Goal: Task Accomplishment & Management: Use online tool/utility

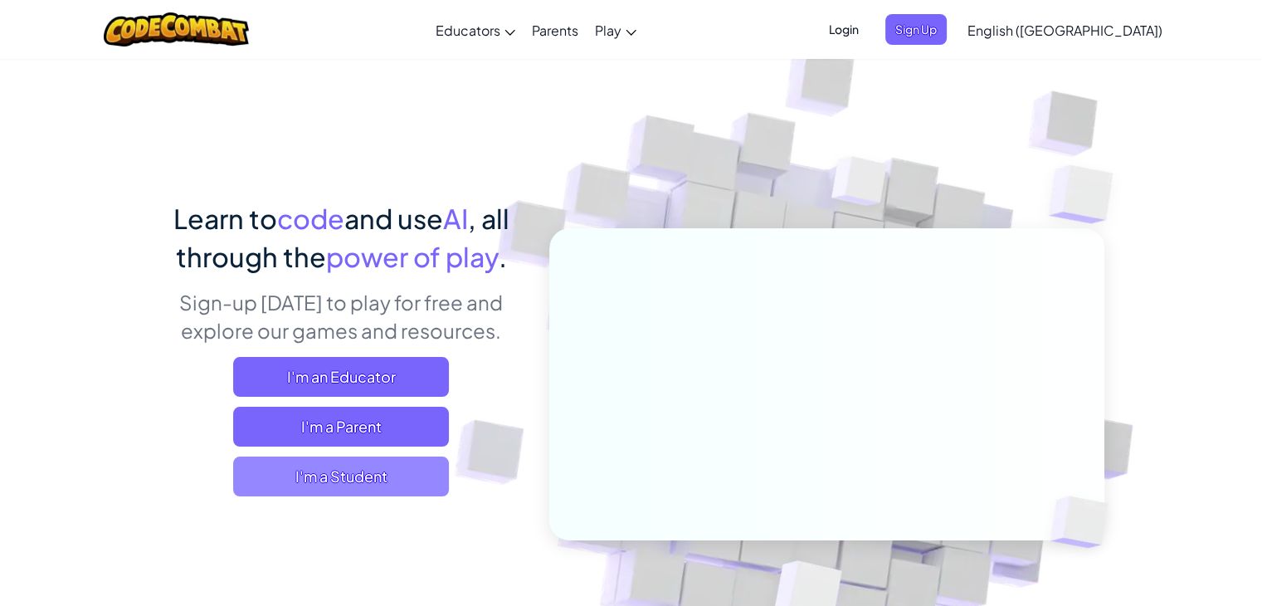
click at [286, 483] on span "I'm a Student" at bounding box center [341, 476] width 216 height 40
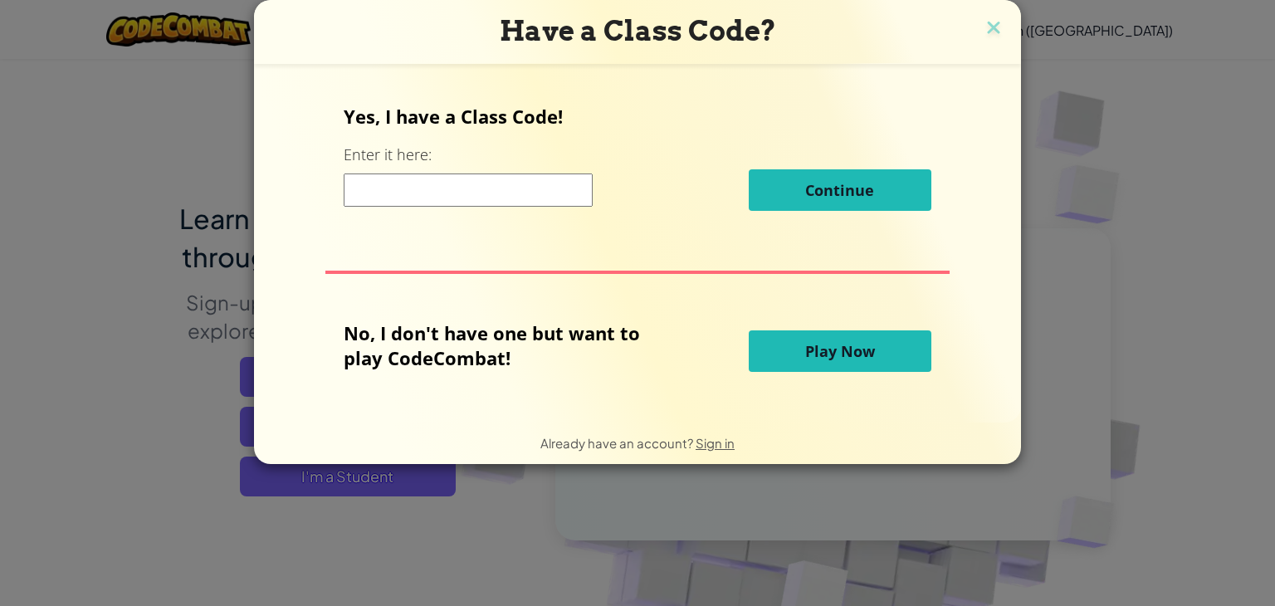
click at [455, 208] on div "Continue" at bounding box center [637, 189] width 587 height 41
click at [816, 334] on button "Play Now" at bounding box center [840, 350] width 183 height 41
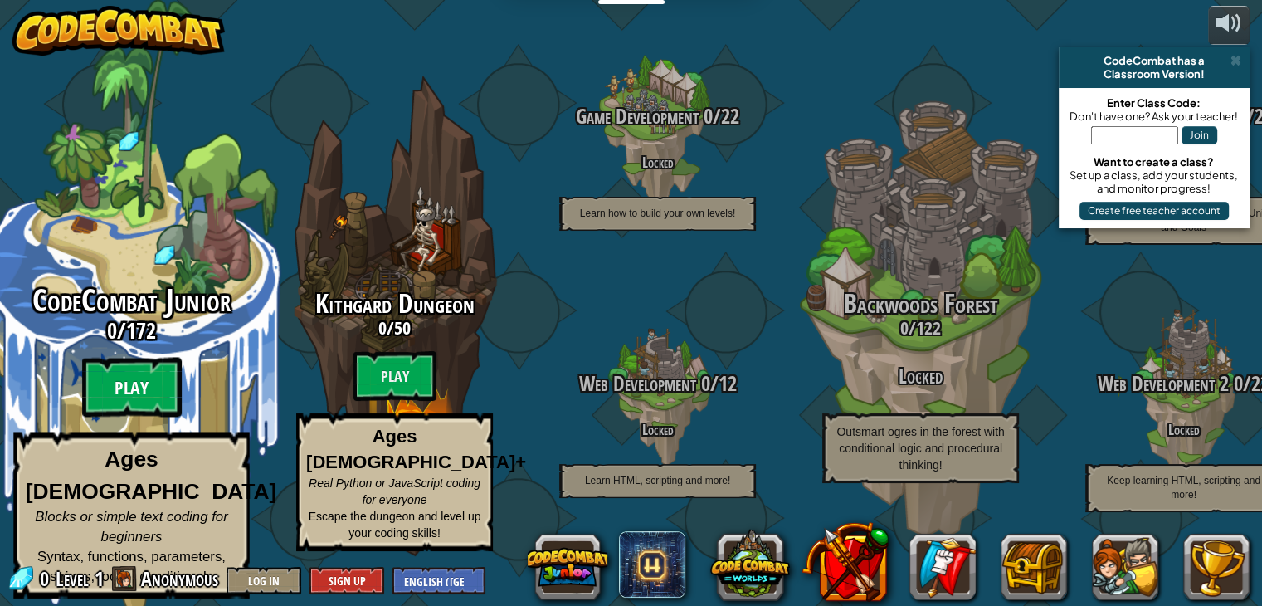
click at [114, 386] on btn "Play" at bounding box center [132, 388] width 100 height 60
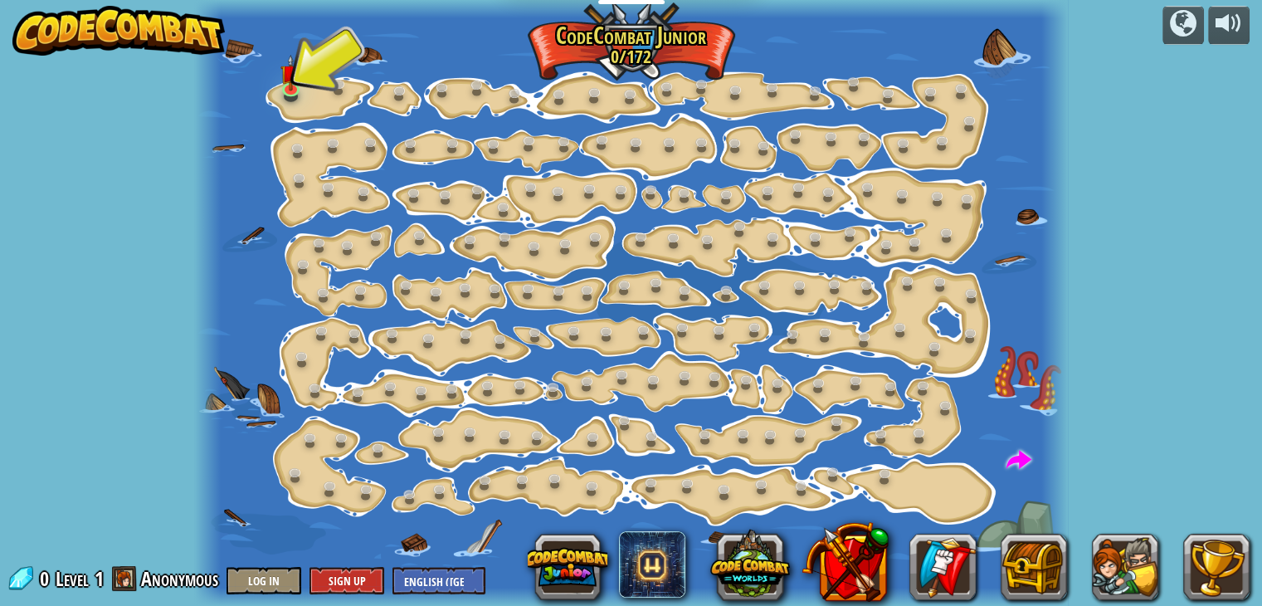
click at [277, 78] on div at bounding box center [630, 303] width 873 height 606
click at [285, 85] on img at bounding box center [292, 64] width 22 height 49
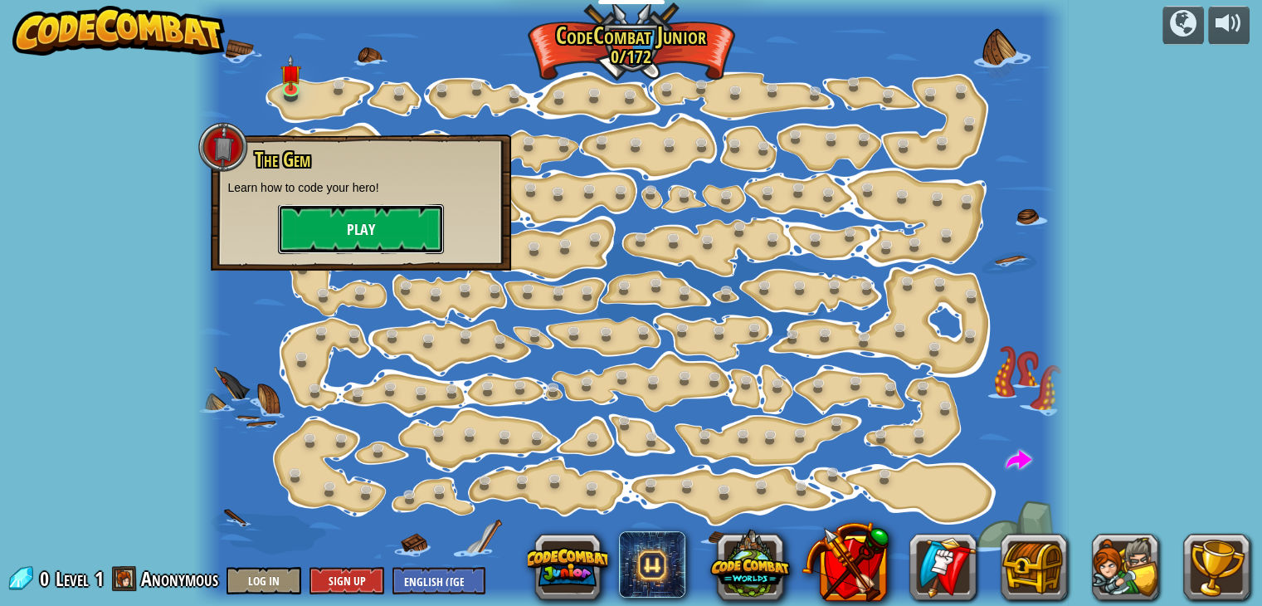
click at [339, 217] on button "Play" at bounding box center [361, 229] width 166 height 50
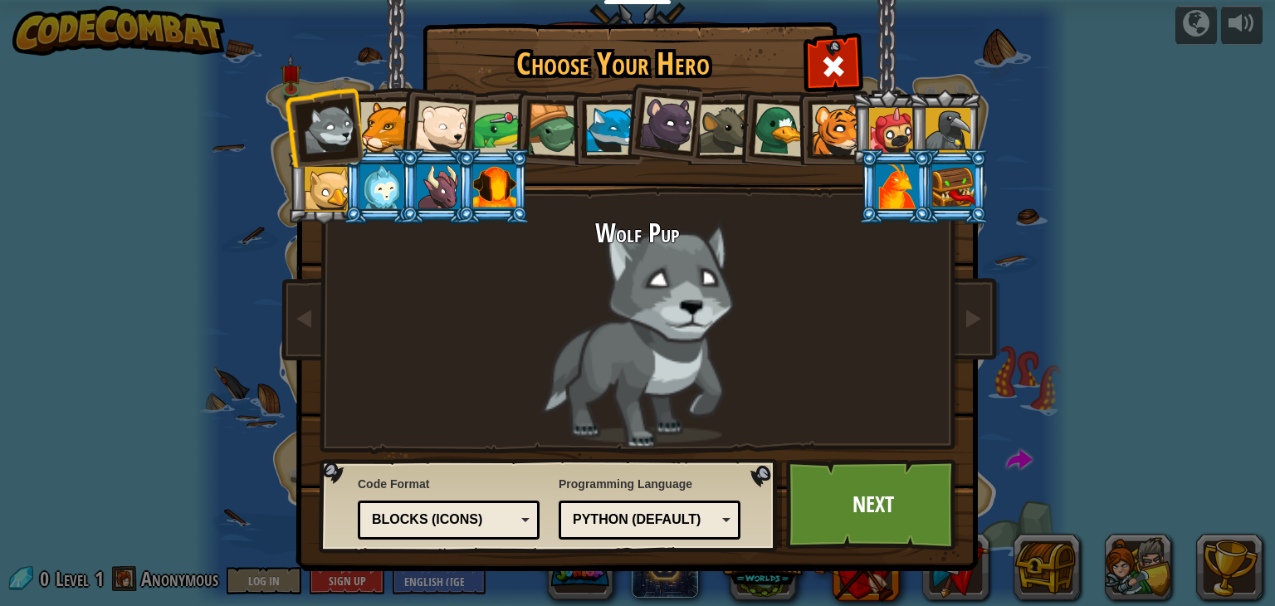
click at [496, 509] on div "Blocks (Icons)" at bounding box center [448, 520] width 160 height 26
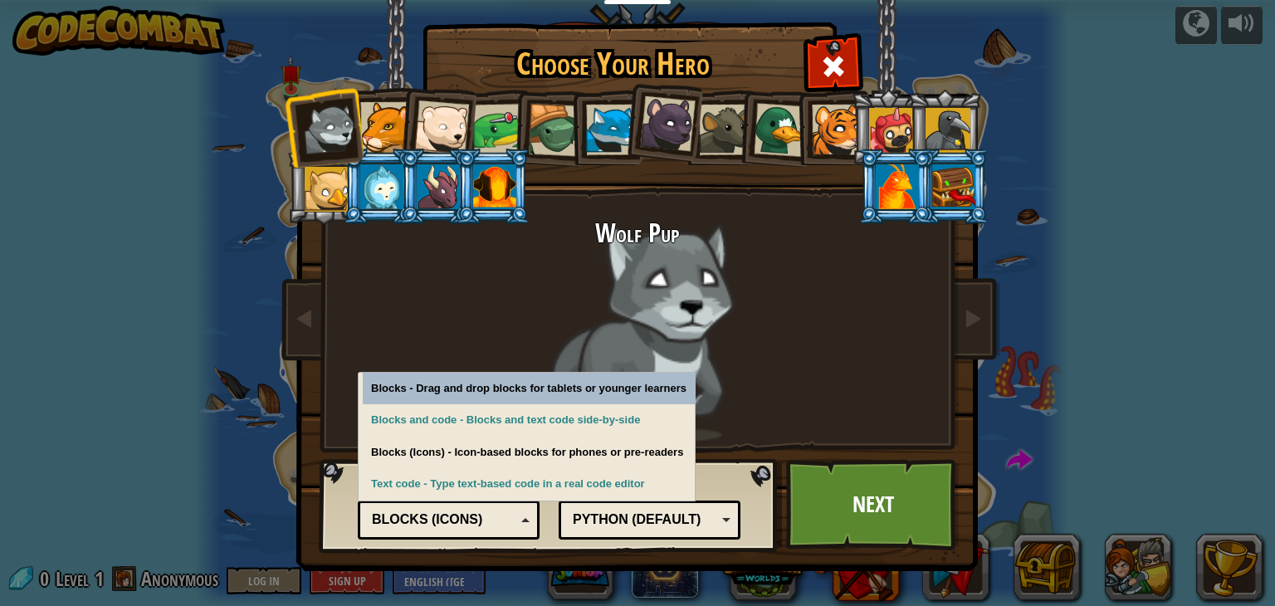
click at [445, 507] on div "Blocks (Icons)" at bounding box center [448, 520] width 160 height 26
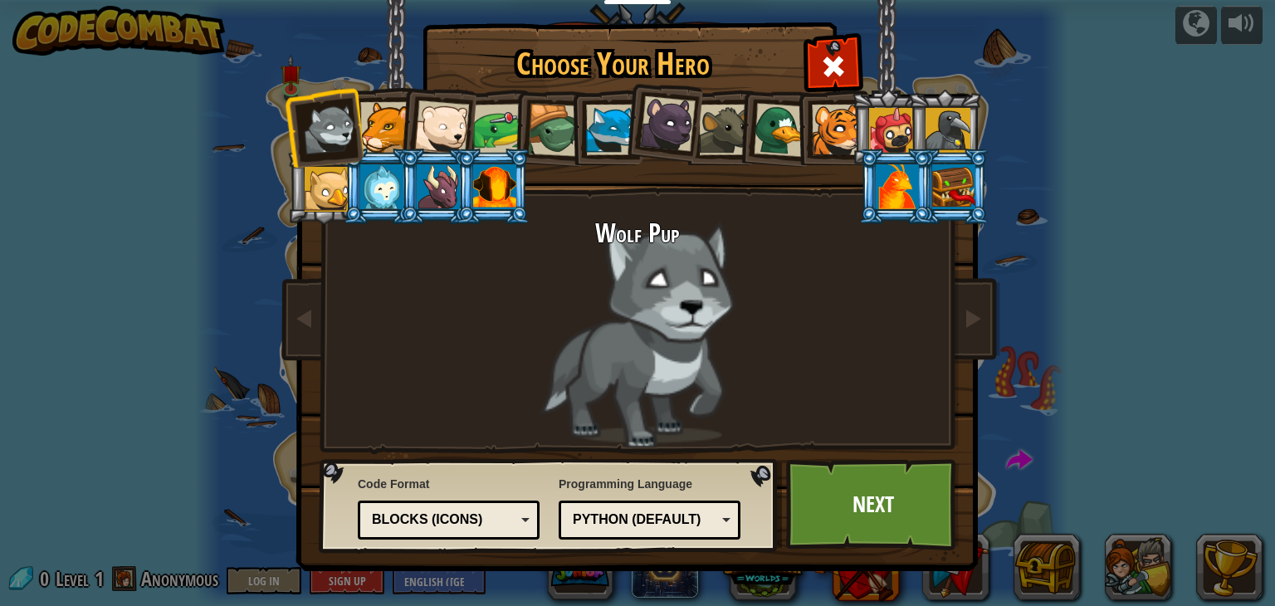
click at [385, 149] on li at bounding box center [380, 187] width 75 height 76
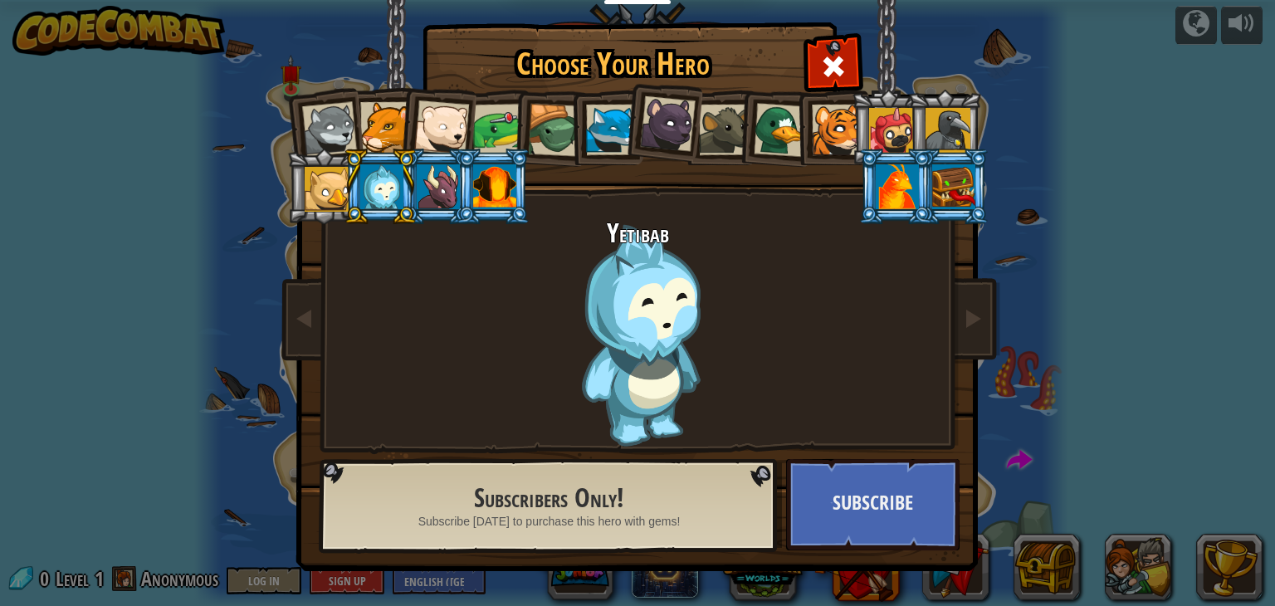
click at [324, 119] on div at bounding box center [329, 129] width 55 height 55
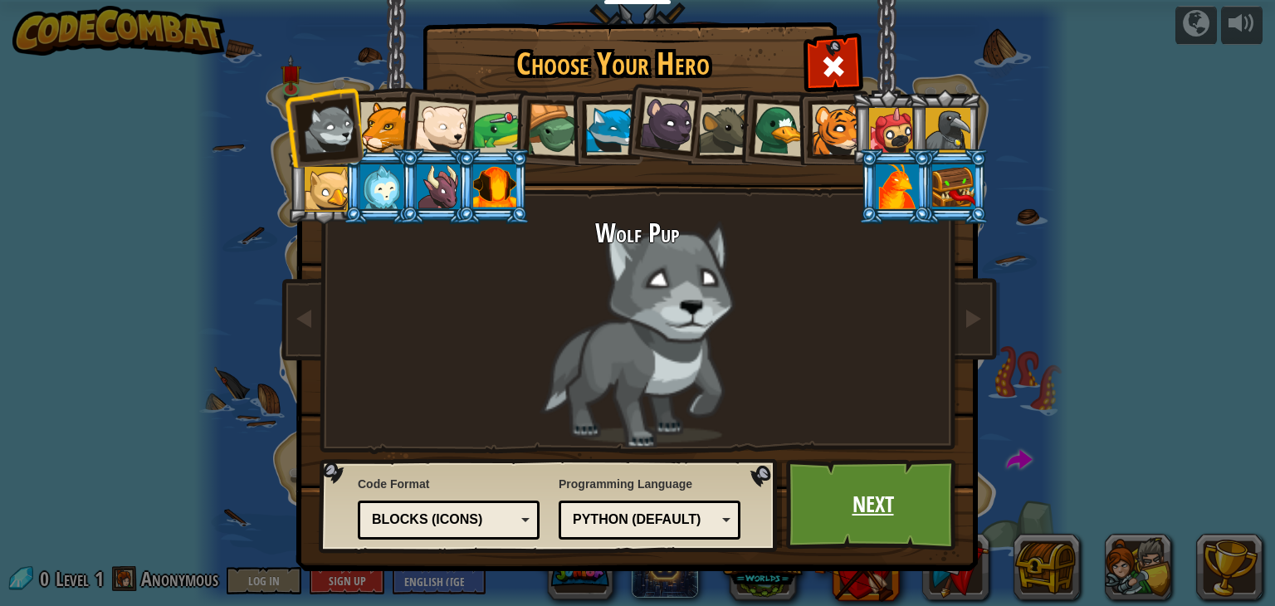
click at [864, 517] on link "Next" at bounding box center [872, 504] width 173 height 91
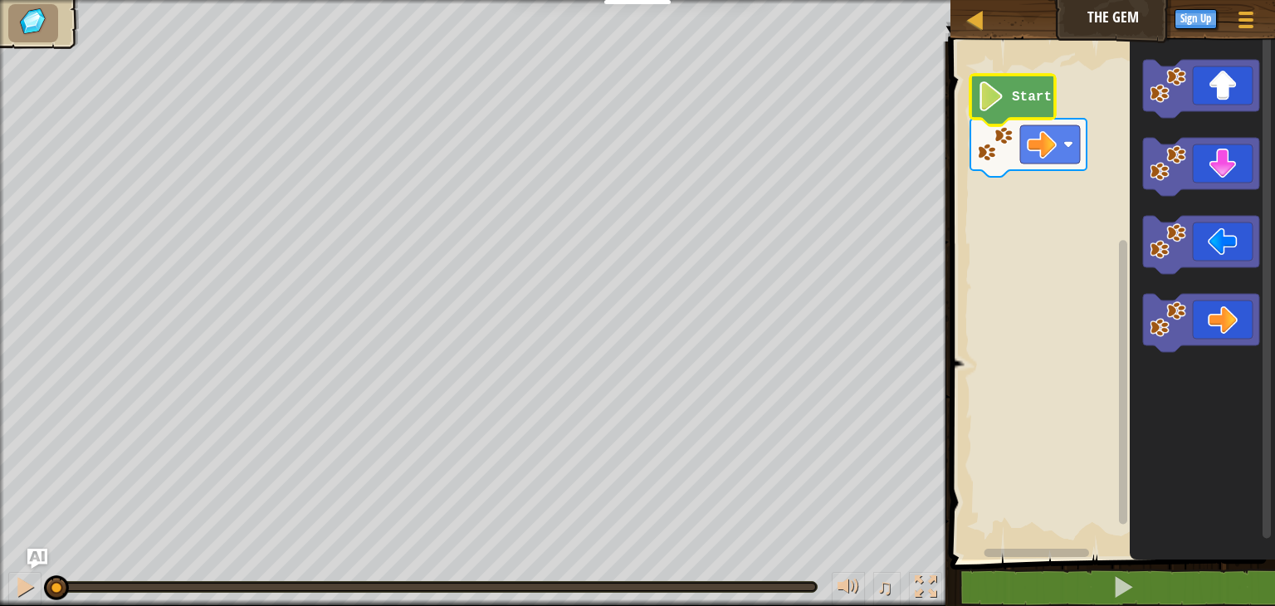
click at [987, 90] on image "Blockly Workspace" at bounding box center [991, 96] width 28 height 30
click at [1003, 97] on image "Blockly Workspace" at bounding box center [991, 96] width 28 height 30
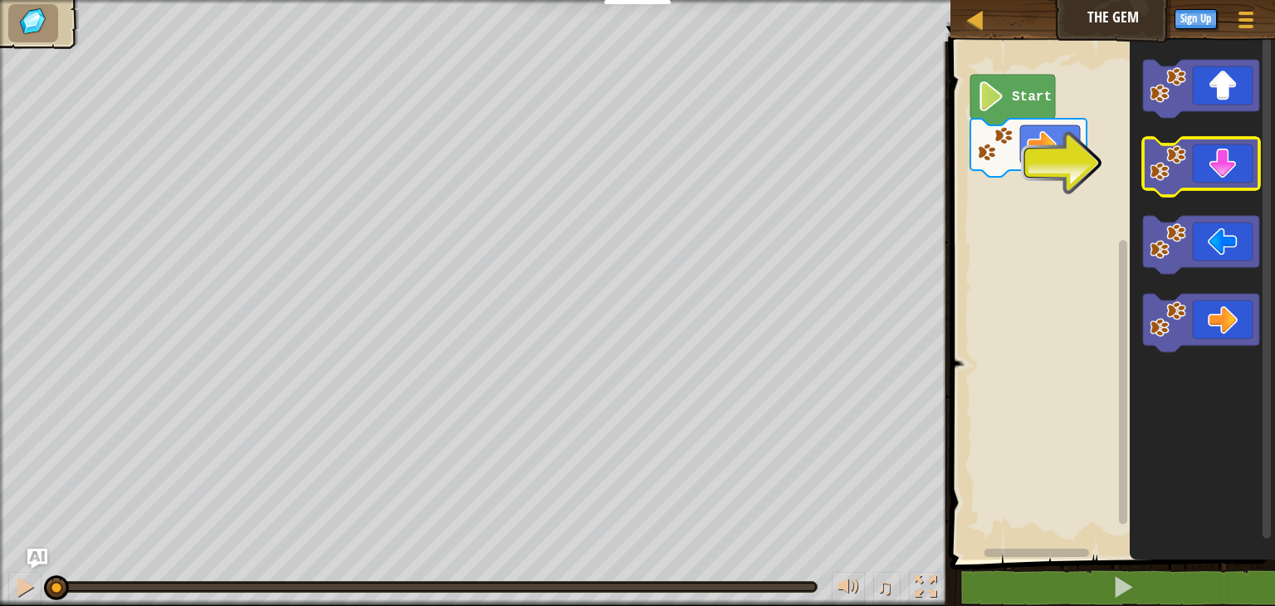
click at [1187, 156] on icon "Blockly Workspace" at bounding box center [1201, 167] width 116 height 58
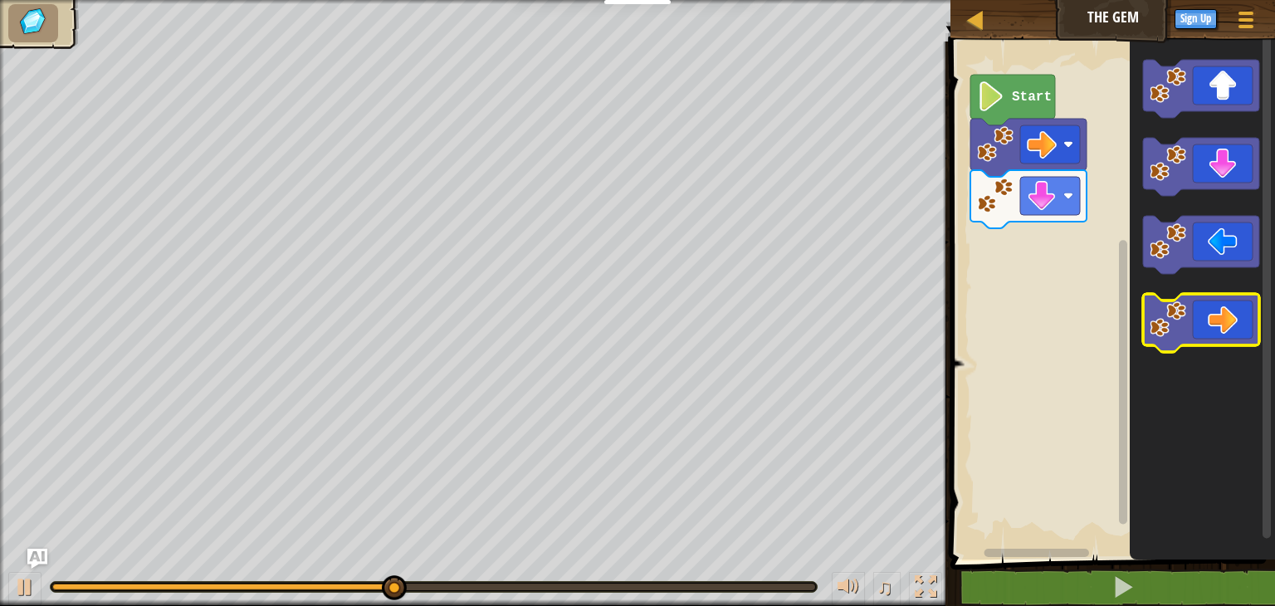
click at [1193, 315] on icon "Blockly Workspace" at bounding box center [1201, 323] width 116 height 58
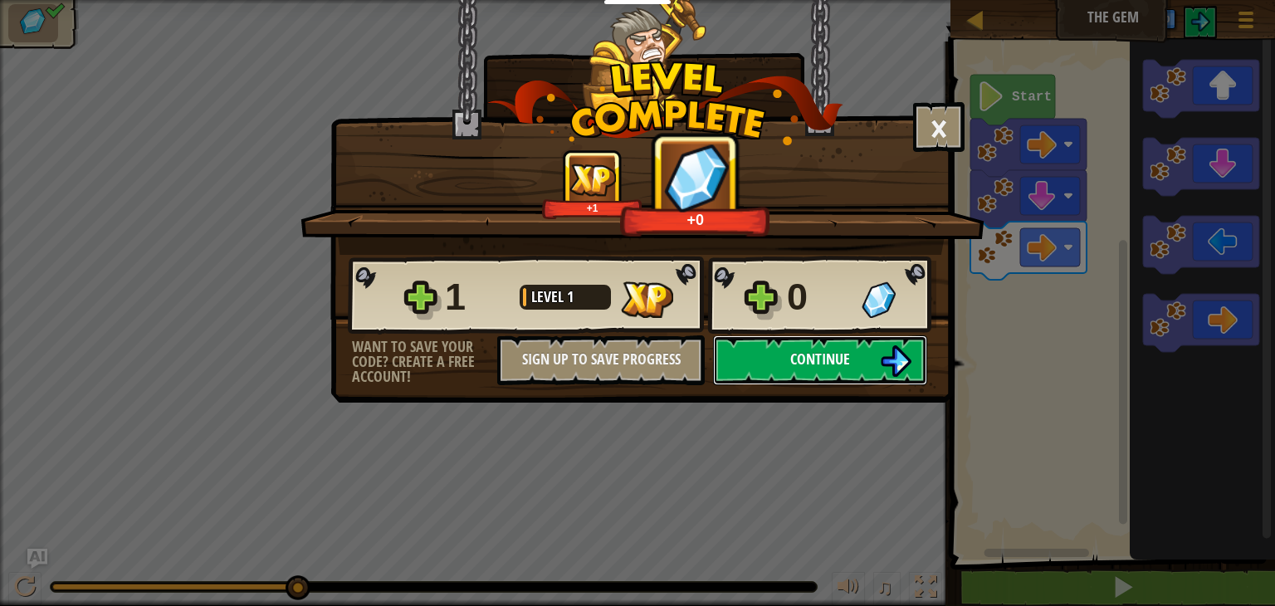
click at [817, 354] on span "Continue" at bounding box center [820, 359] width 60 height 21
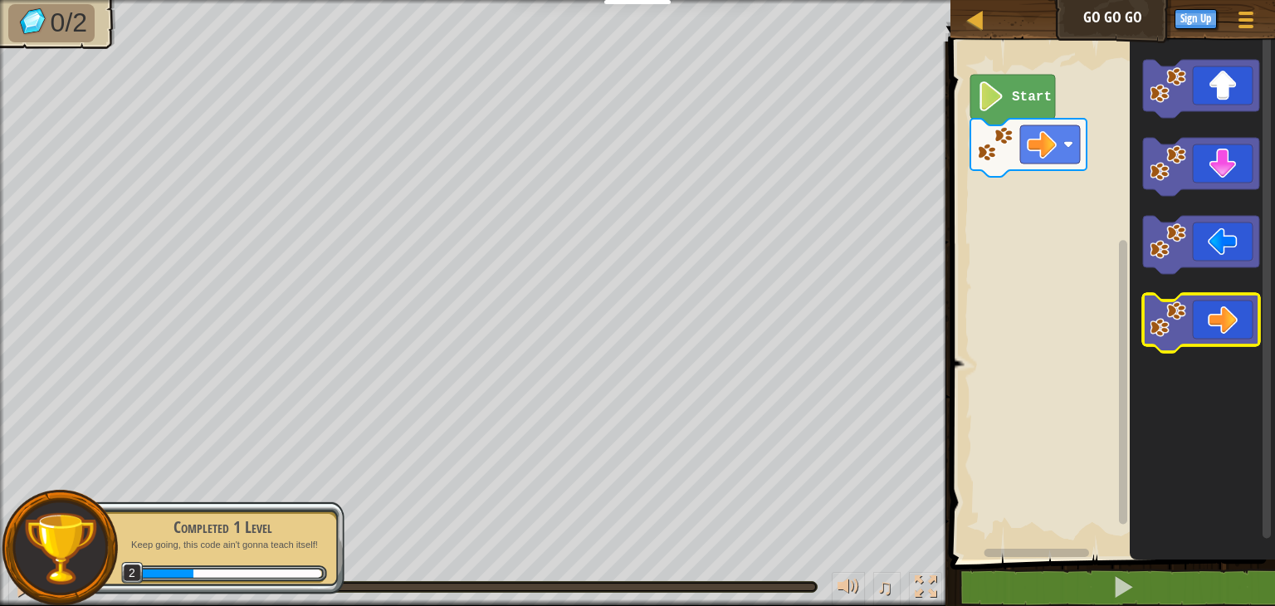
click at [1193, 320] on icon "Blockly Workspace" at bounding box center [1201, 323] width 116 height 58
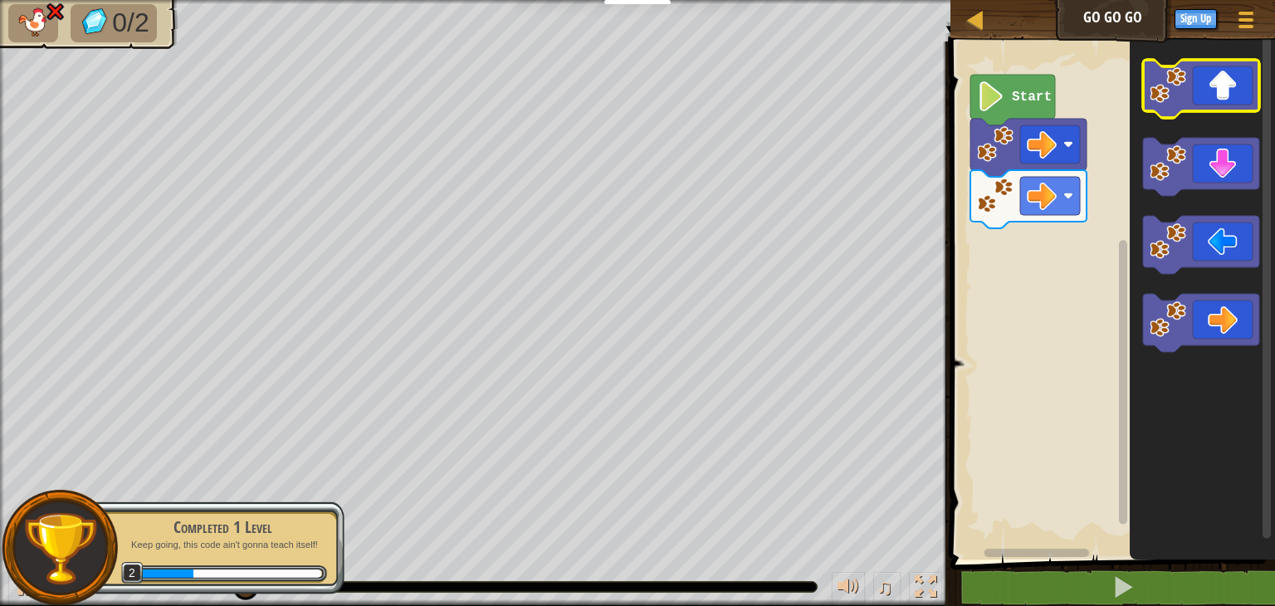
click at [1218, 106] on icon "Blockly Workspace" at bounding box center [1201, 89] width 116 height 58
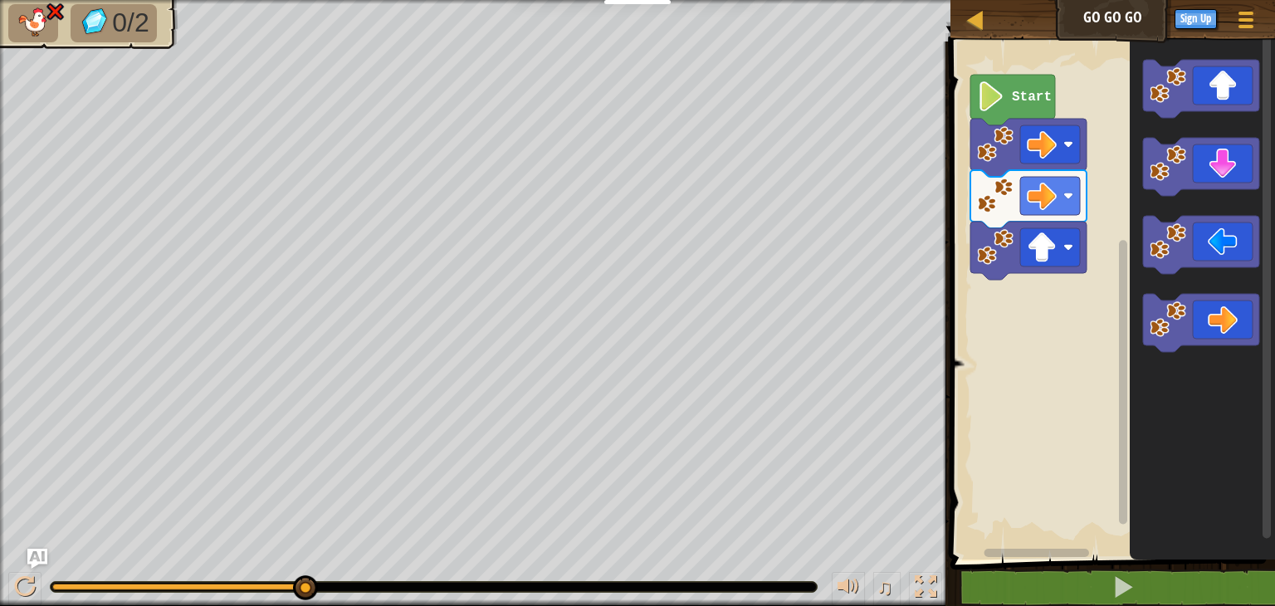
click at [1022, 348] on rect "Blockly Workspace" at bounding box center [1109, 296] width 329 height 526
click at [1196, 221] on icon "Blockly Workspace" at bounding box center [1201, 245] width 116 height 58
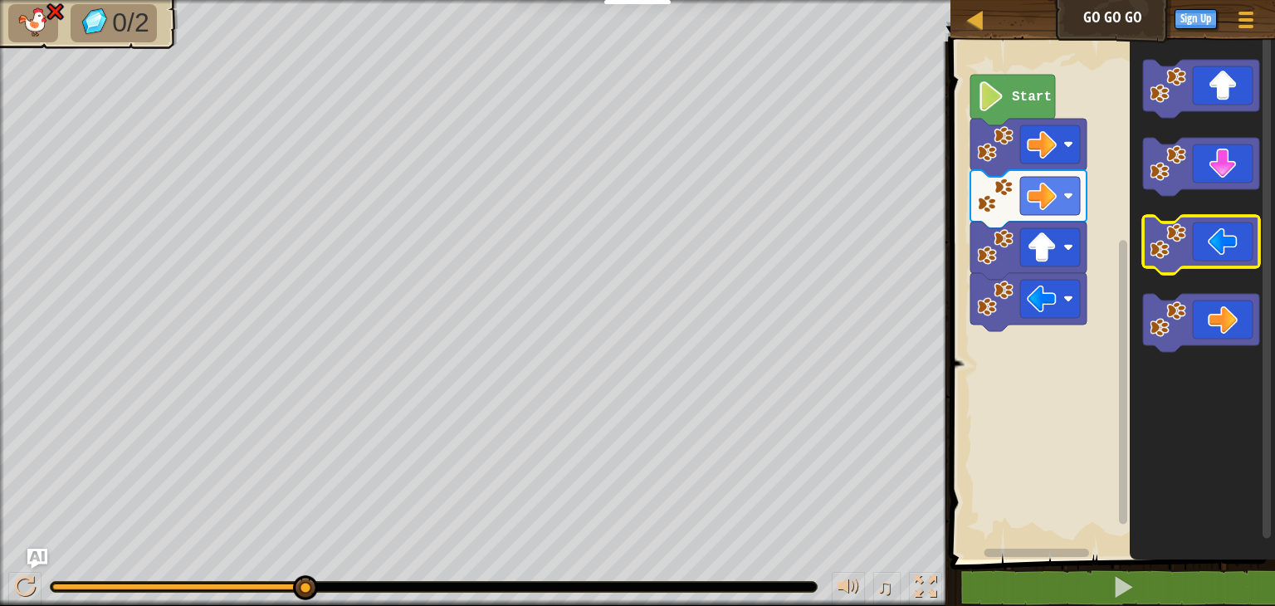
click at [1196, 221] on icon "Blockly Workspace" at bounding box center [1201, 245] width 116 height 58
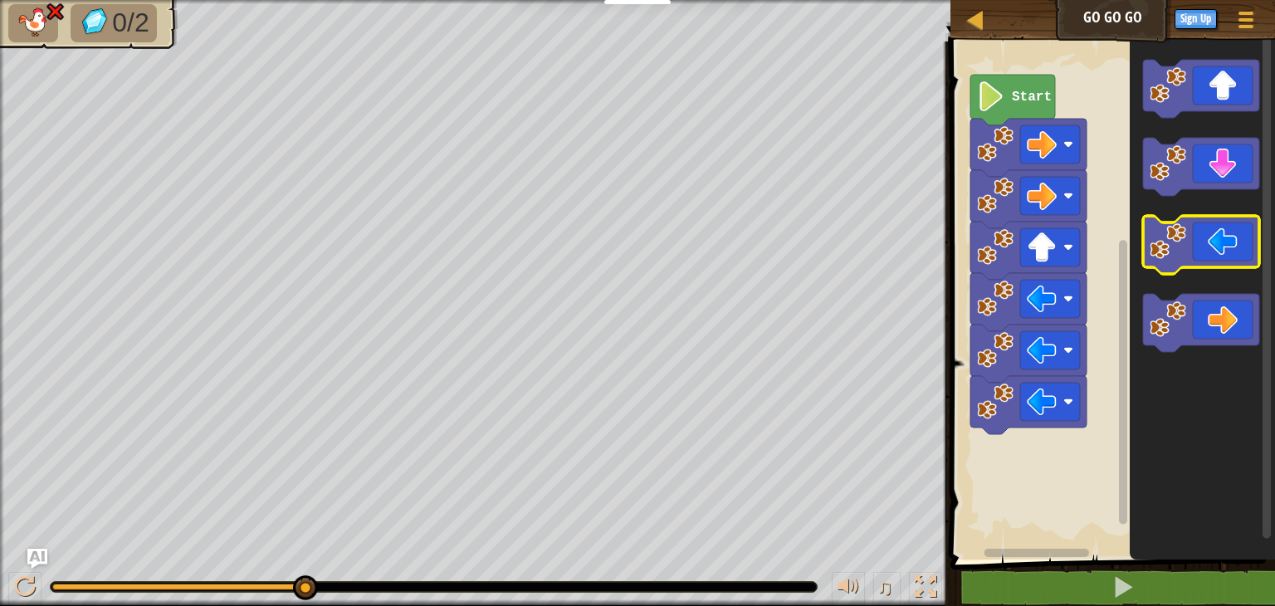
click at [1196, 221] on icon "Blockly Workspace" at bounding box center [1201, 245] width 116 height 58
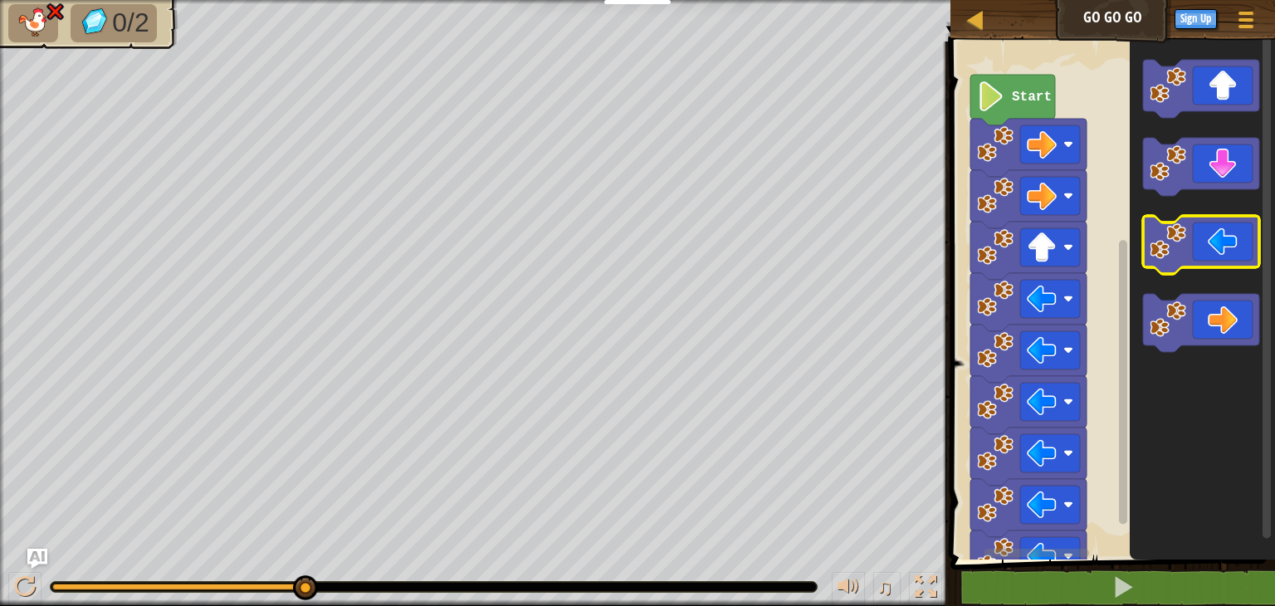
click at [1196, 221] on icon "Blockly Workspace" at bounding box center [1201, 245] width 116 height 58
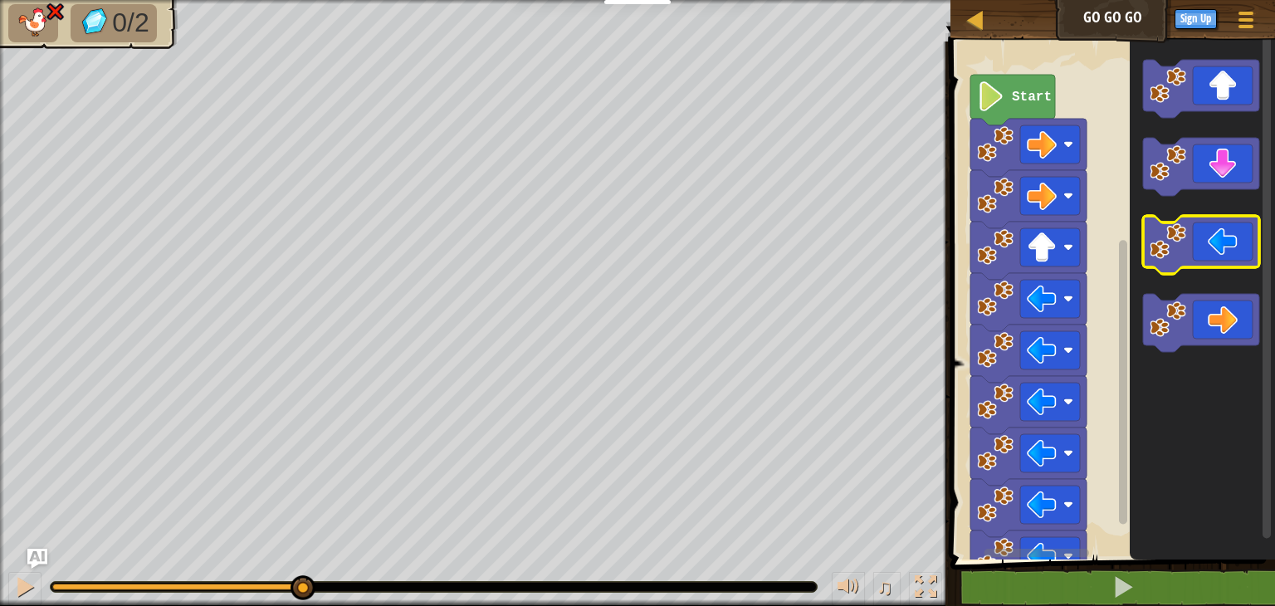
click at [1196, 221] on icon "Blockly Workspace" at bounding box center [1201, 245] width 116 height 58
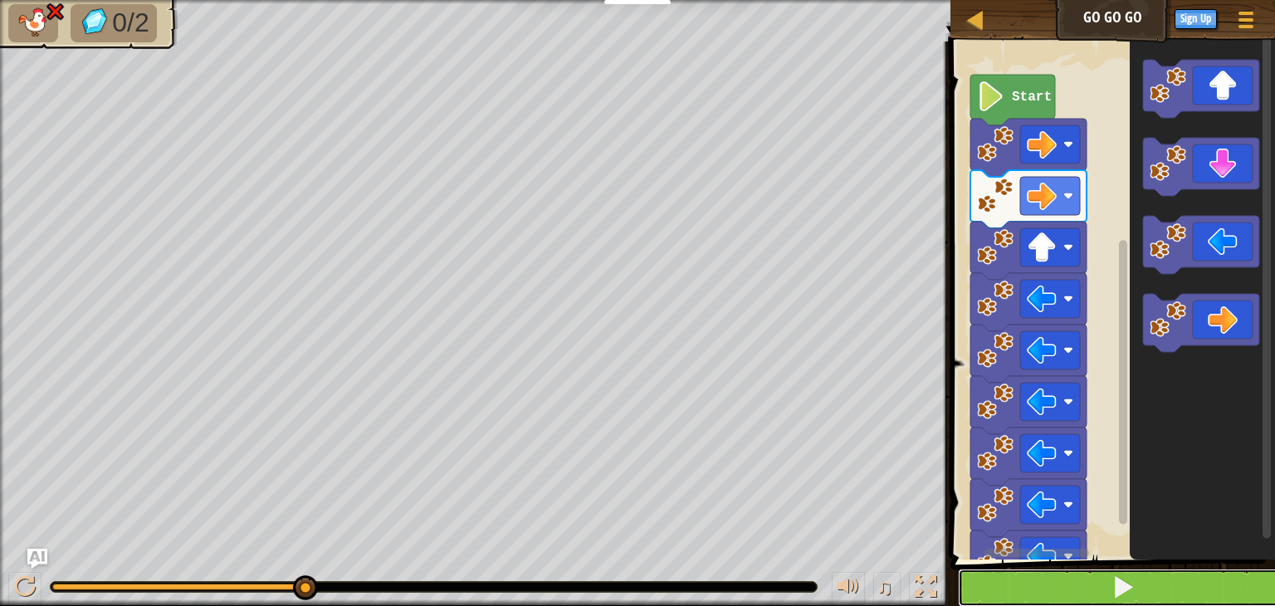
click at [1135, 581] on button at bounding box center [1122, 588] width 329 height 38
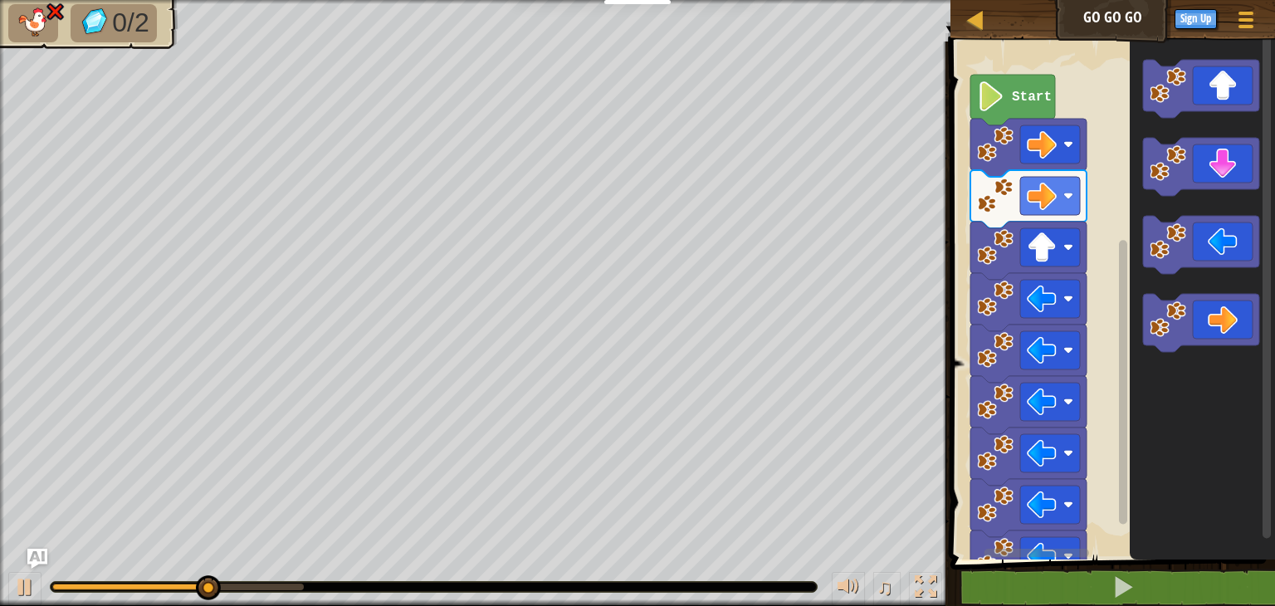
click at [1205, 132] on icon "Blockly Workspace" at bounding box center [1202, 296] width 145 height 526
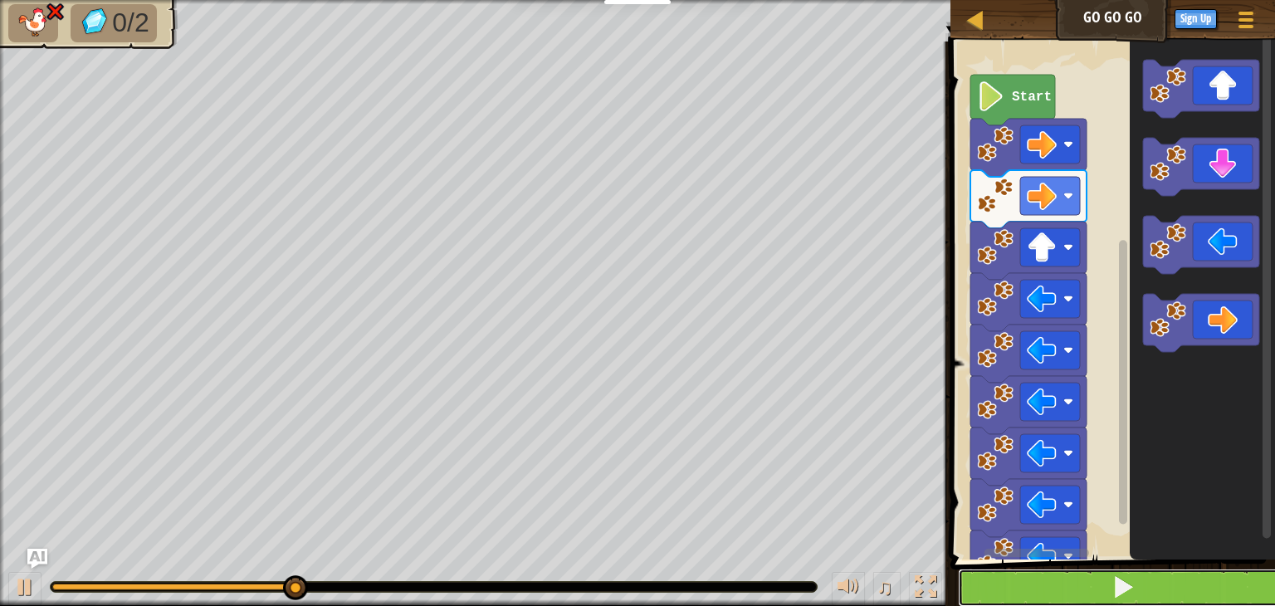
click at [1173, 593] on button at bounding box center [1122, 588] width 329 height 38
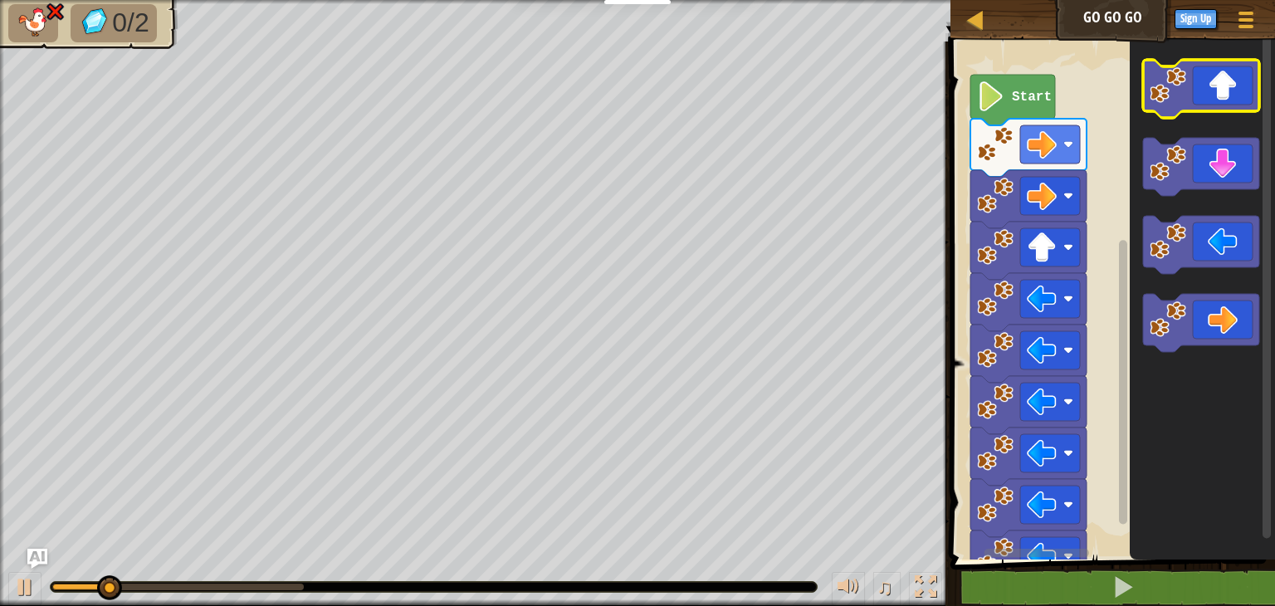
click at [1208, 76] on icon "Blockly Workspace" at bounding box center [1201, 89] width 116 height 58
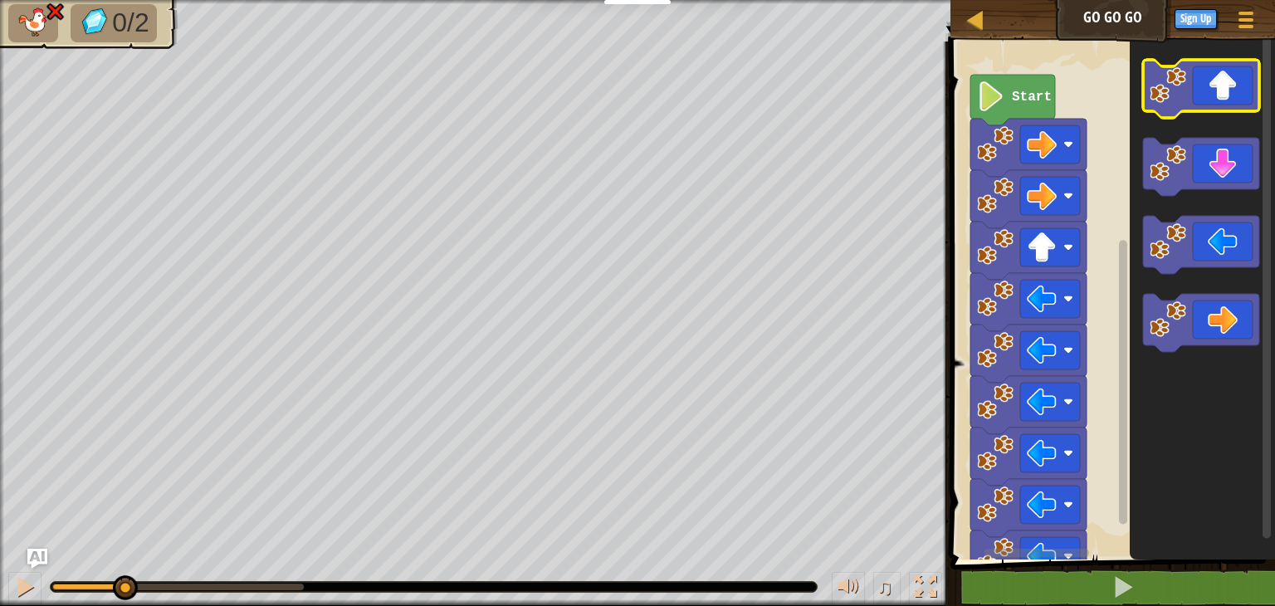
click at [1208, 76] on icon "Blockly Workspace" at bounding box center [1201, 89] width 116 height 58
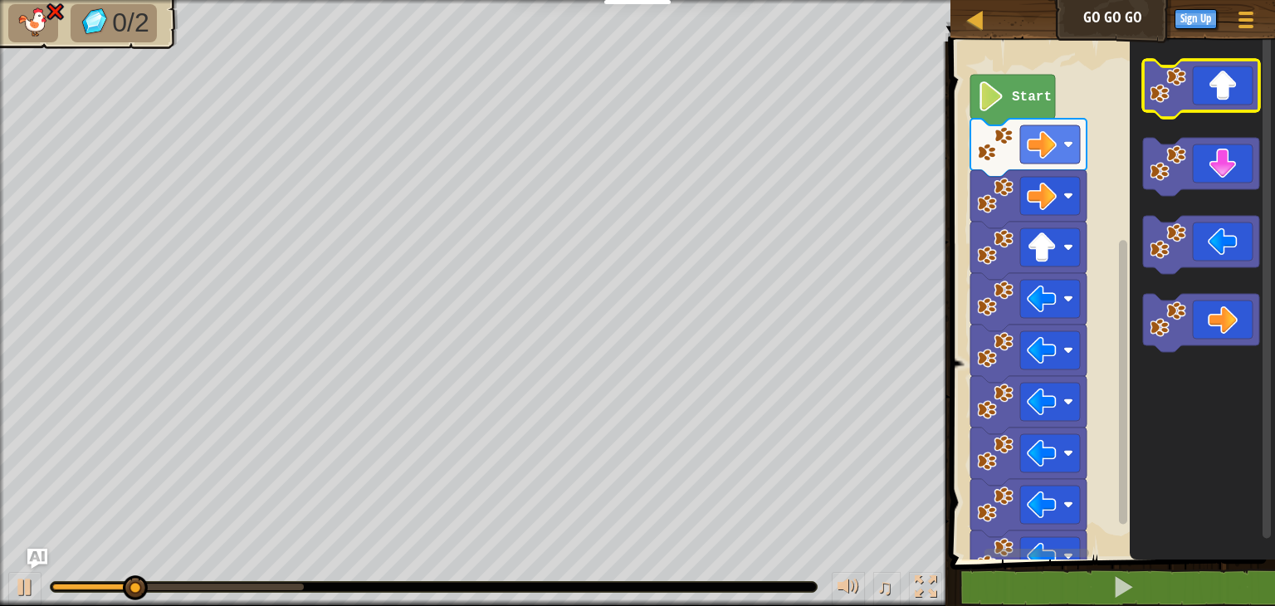
click at [1208, 76] on icon "Blockly Workspace" at bounding box center [1201, 89] width 116 height 58
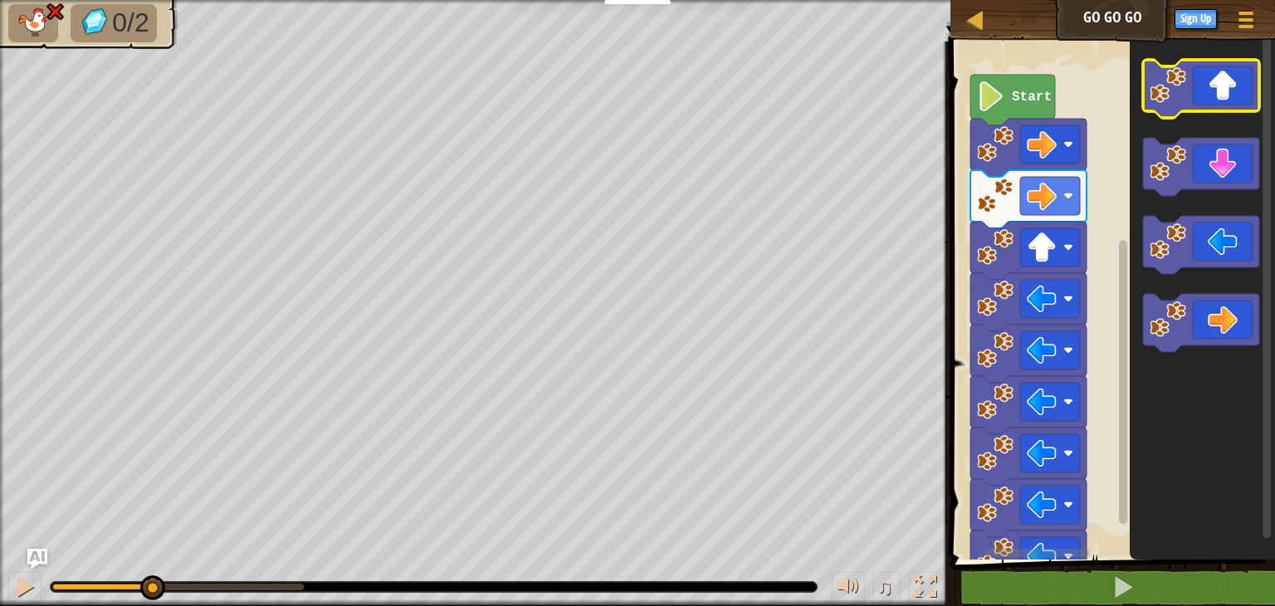
click at [1208, 76] on icon "Blockly Workspace" at bounding box center [1201, 89] width 116 height 58
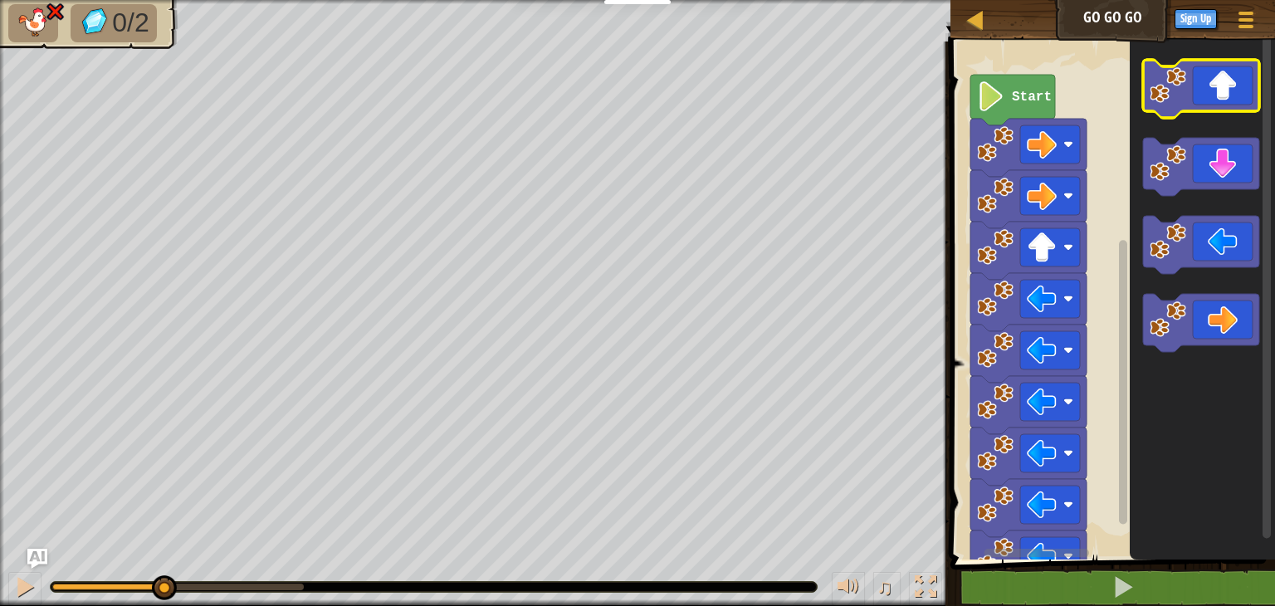
click at [1208, 76] on icon "Blockly Workspace" at bounding box center [1201, 89] width 116 height 58
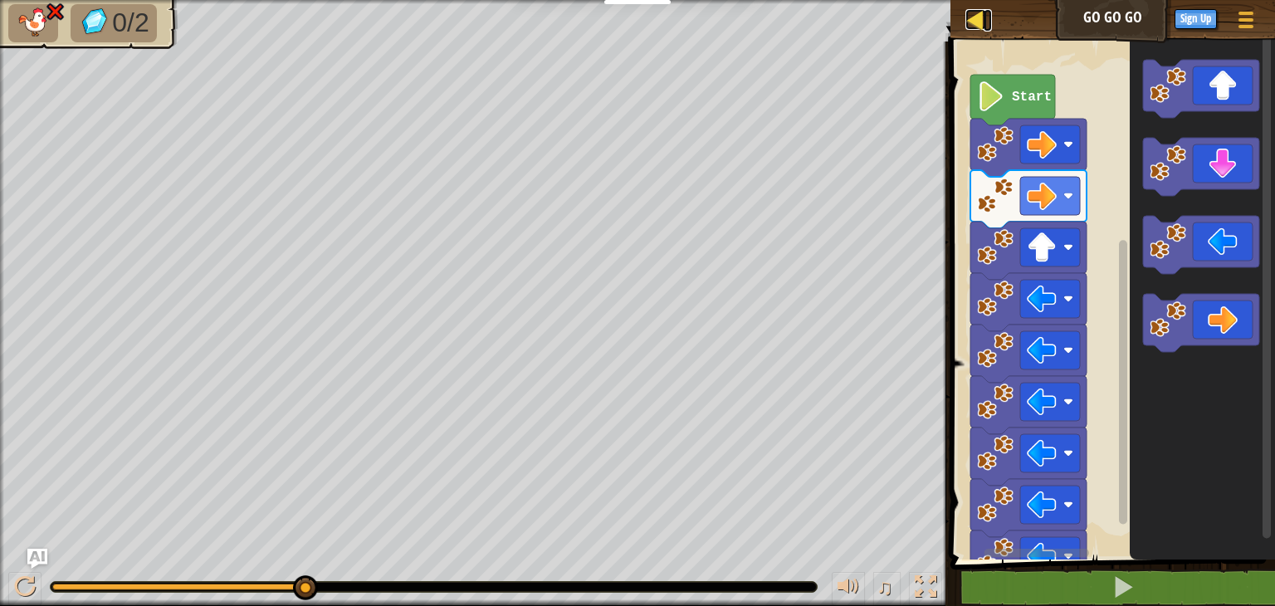
click at [978, 11] on div at bounding box center [975, 19] width 21 height 21
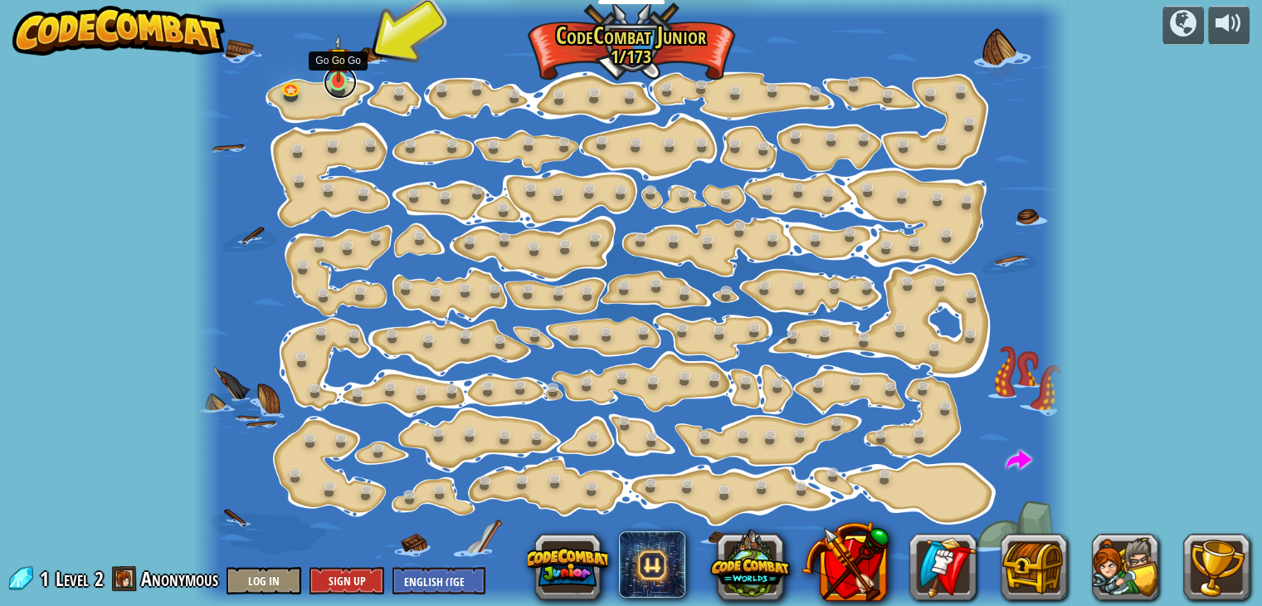
click at [346, 85] on link at bounding box center [340, 82] width 33 height 33
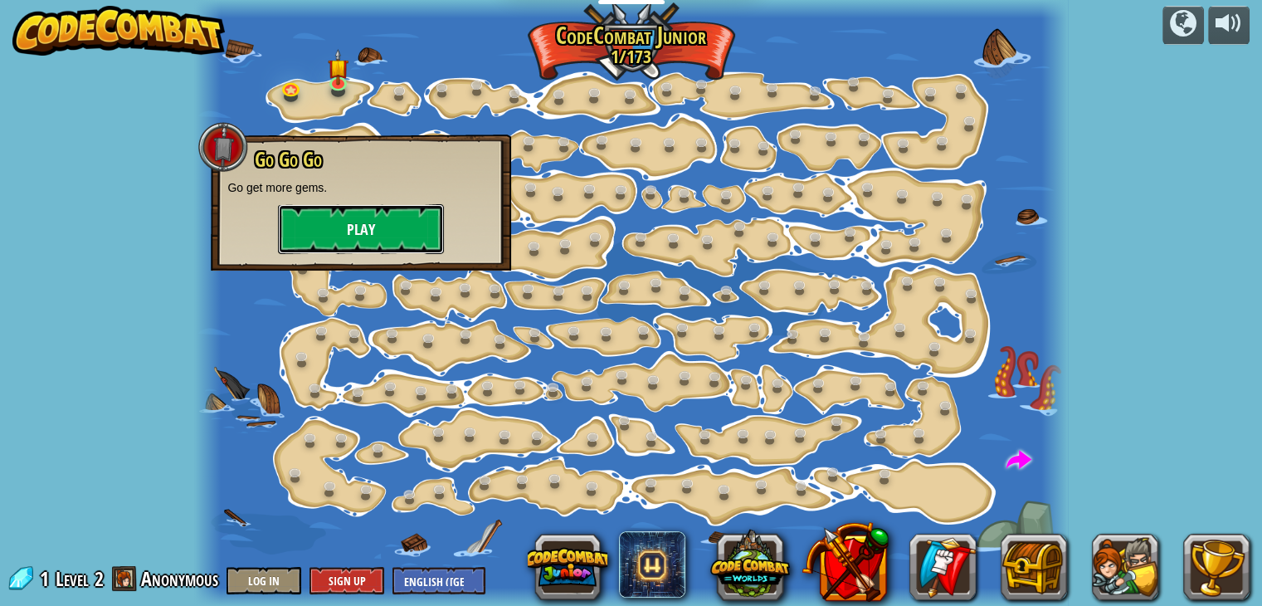
click at [322, 230] on button "Play" at bounding box center [361, 229] width 166 height 50
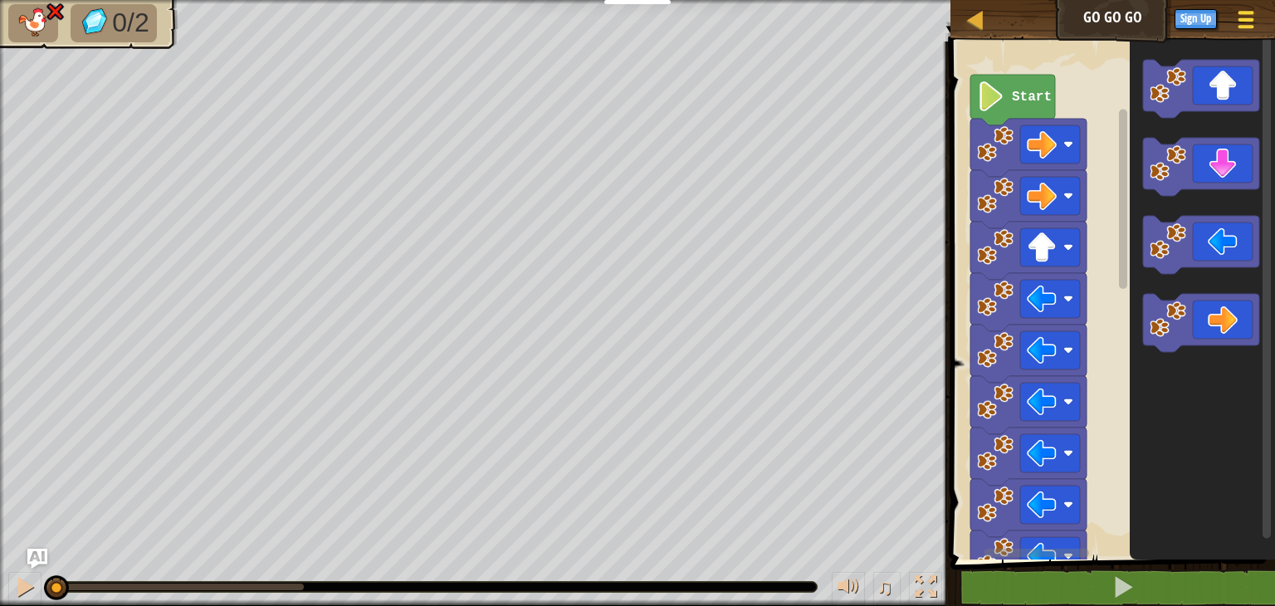
click at [1247, 18] on span at bounding box center [1246, 19] width 16 height 3
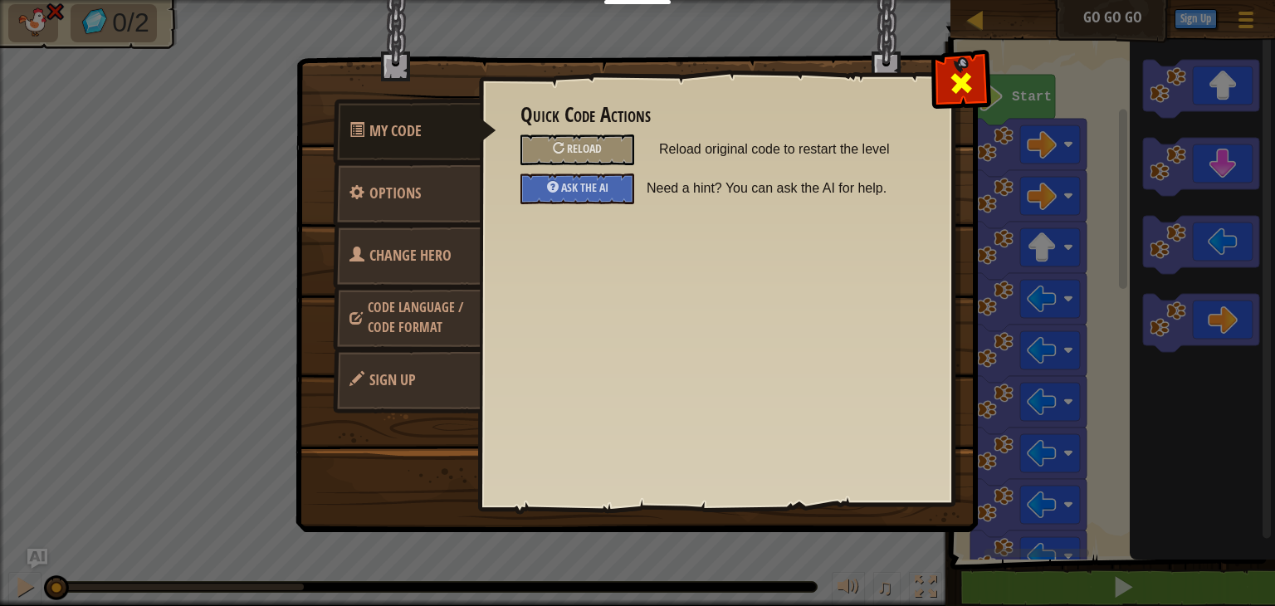
click at [961, 77] on span at bounding box center [961, 83] width 27 height 27
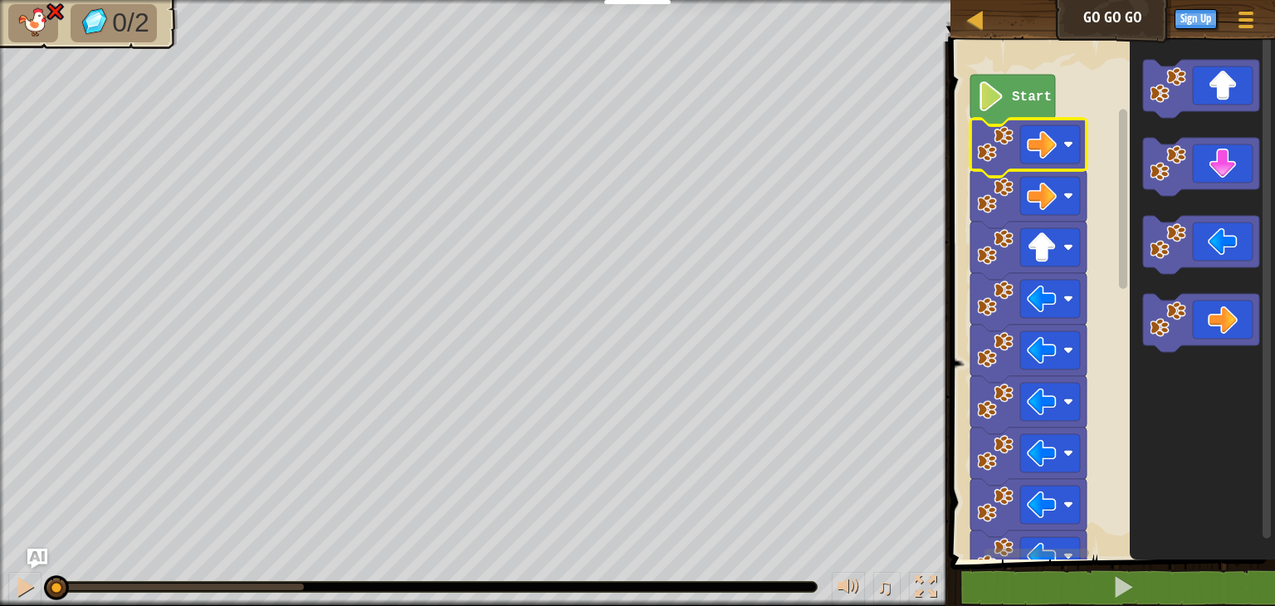
click at [1111, 179] on rect "Blockly Workspace" at bounding box center [1109, 296] width 329 height 526
click at [1039, 205] on image "Blockly Workspace" at bounding box center [1042, 196] width 30 height 30
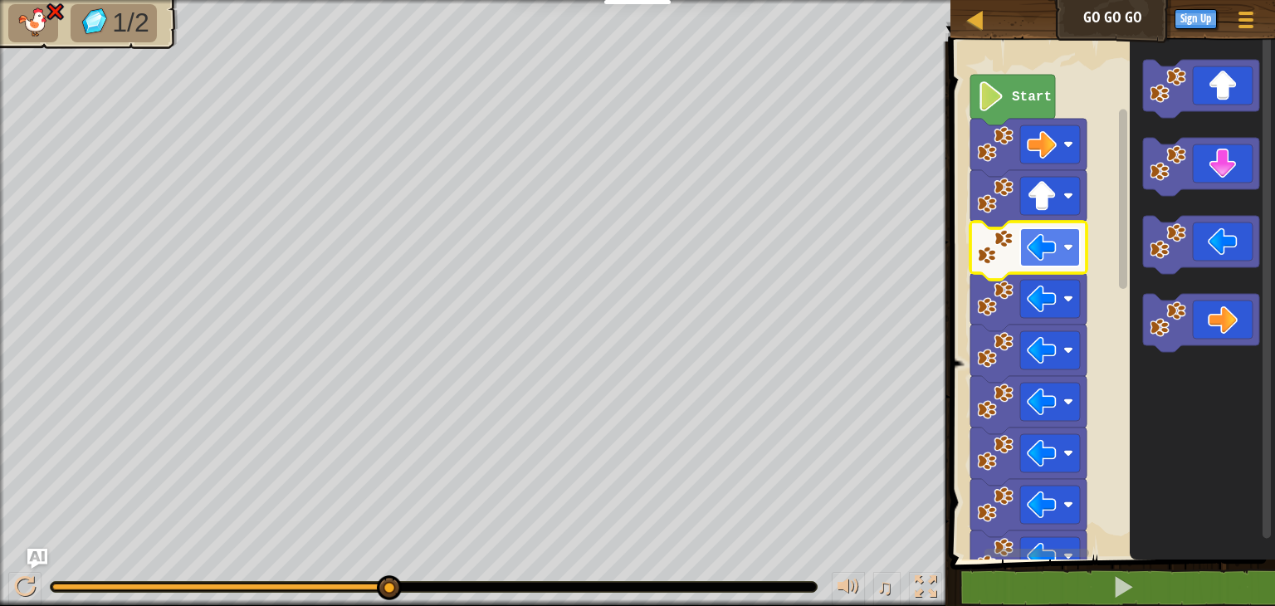
click at [1036, 260] on image "Blockly Workspace" at bounding box center [1042, 247] width 30 height 30
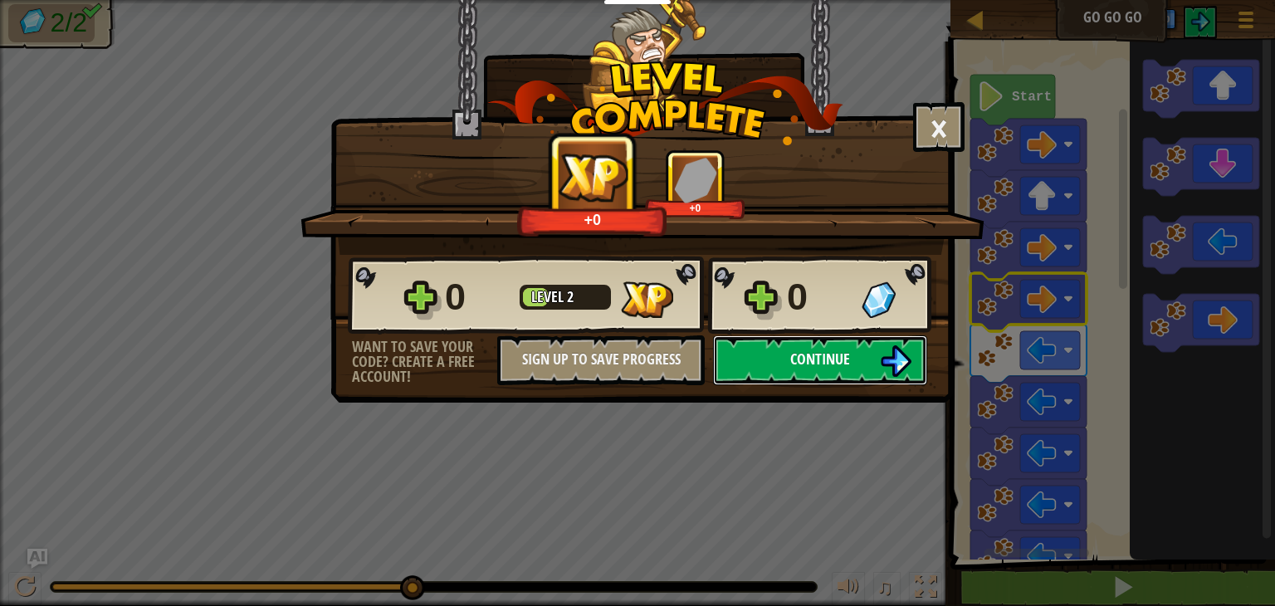
click at [750, 359] on button "Continue" at bounding box center [820, 360] width 214 height 50
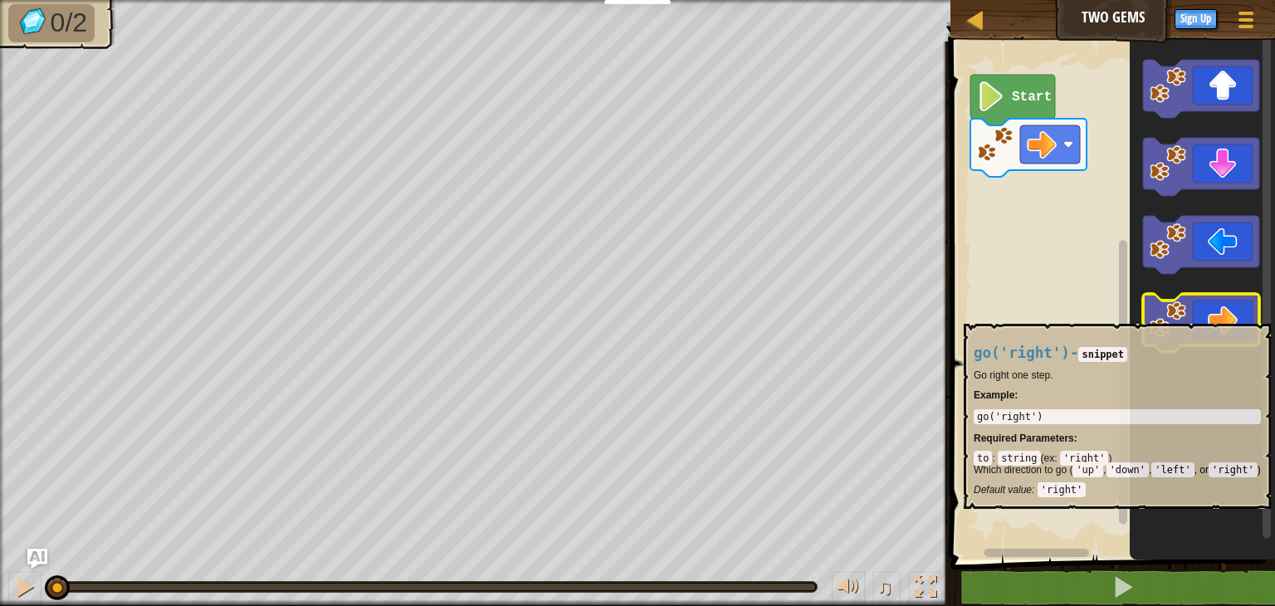
click at [1166, 315] on image "Blockly Workspace" at bounding box center [1167, 319] width 37 height 37
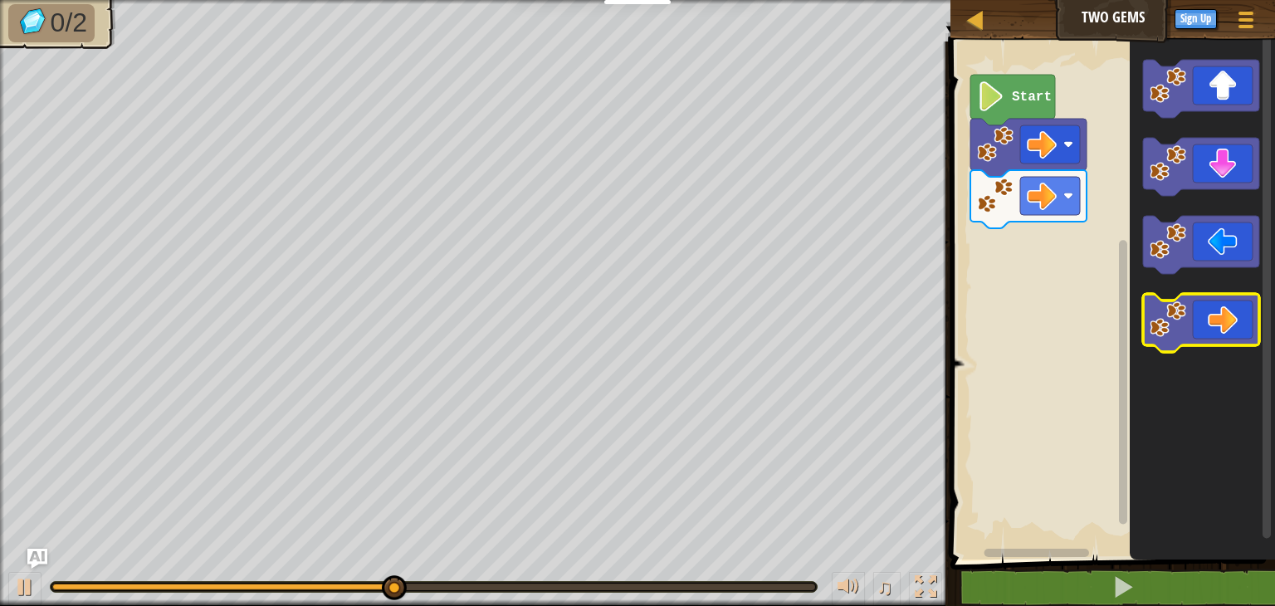
click at [1215, 343] on icon "Blockly Workspace" at bounding box center [1201, 323] width 116 height 58
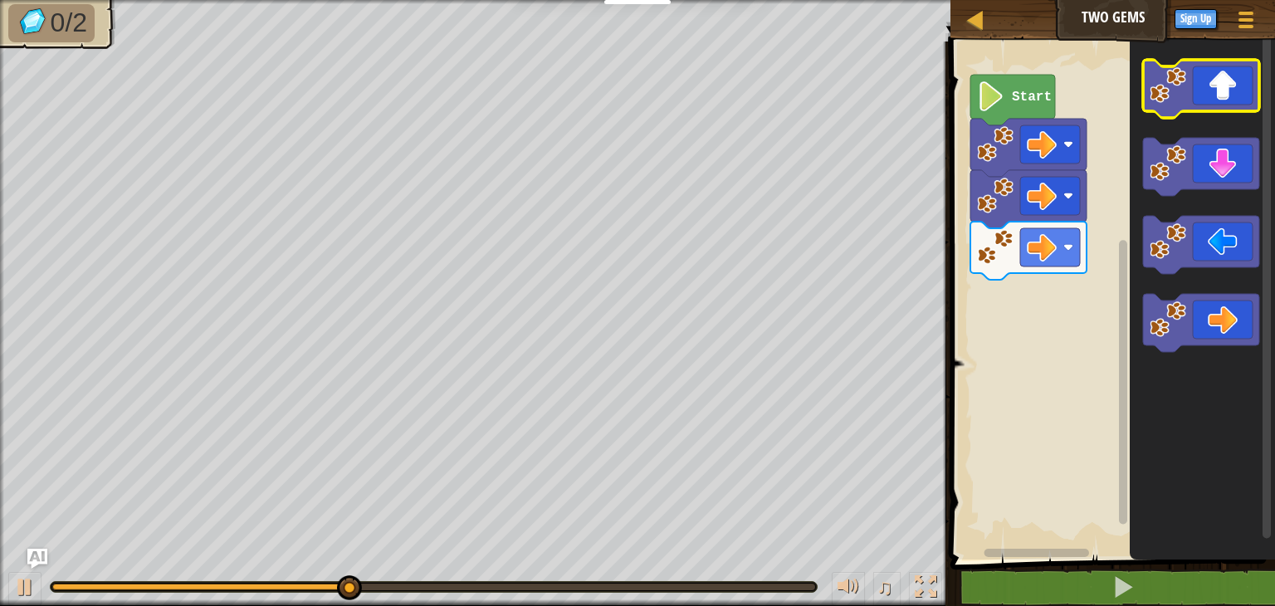
click at [1221, 110] on icon "Blockly Workspace" at bounding box center [1201, 89] width 116 height 58
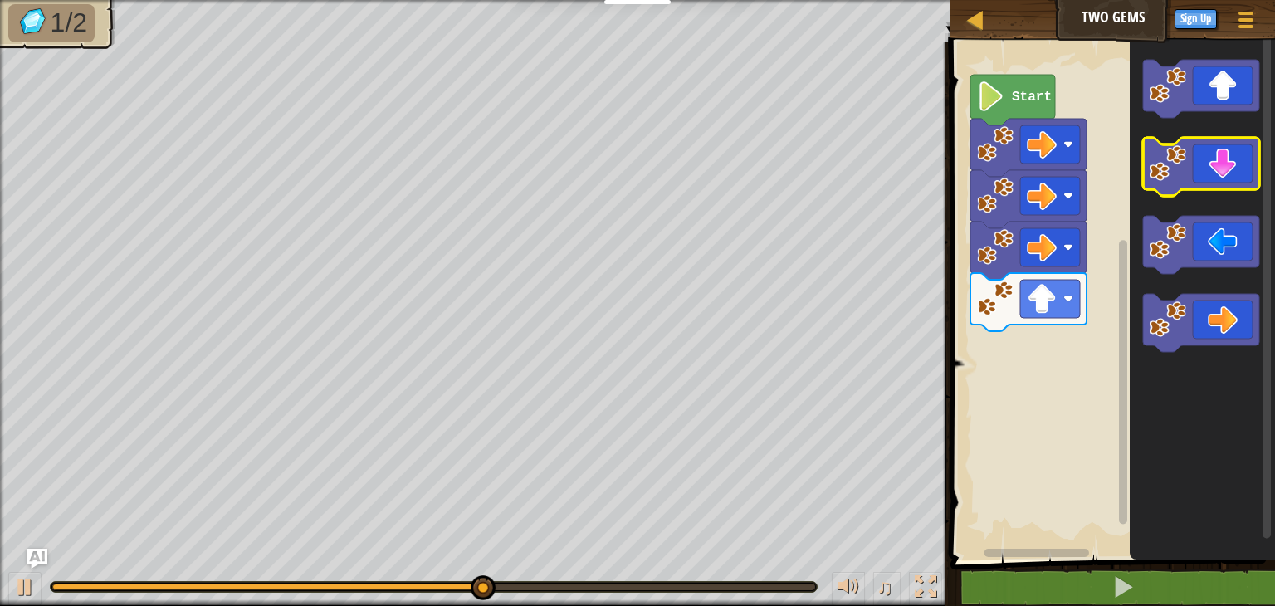
click at [1218, 159] on icon "Blockly Workspace" at bounding box center [1201, 167] width 116 height 58
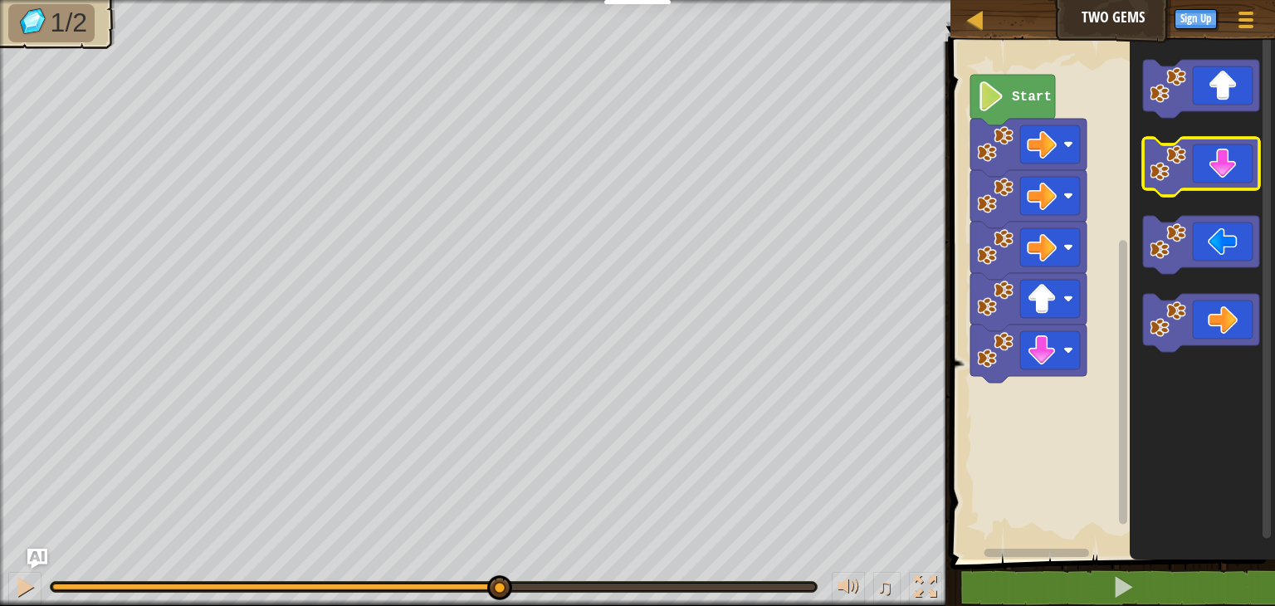
click at [1218, 159] on icon "Blockly Workspace" at bounding box center [1201, 167] width 116 height 58
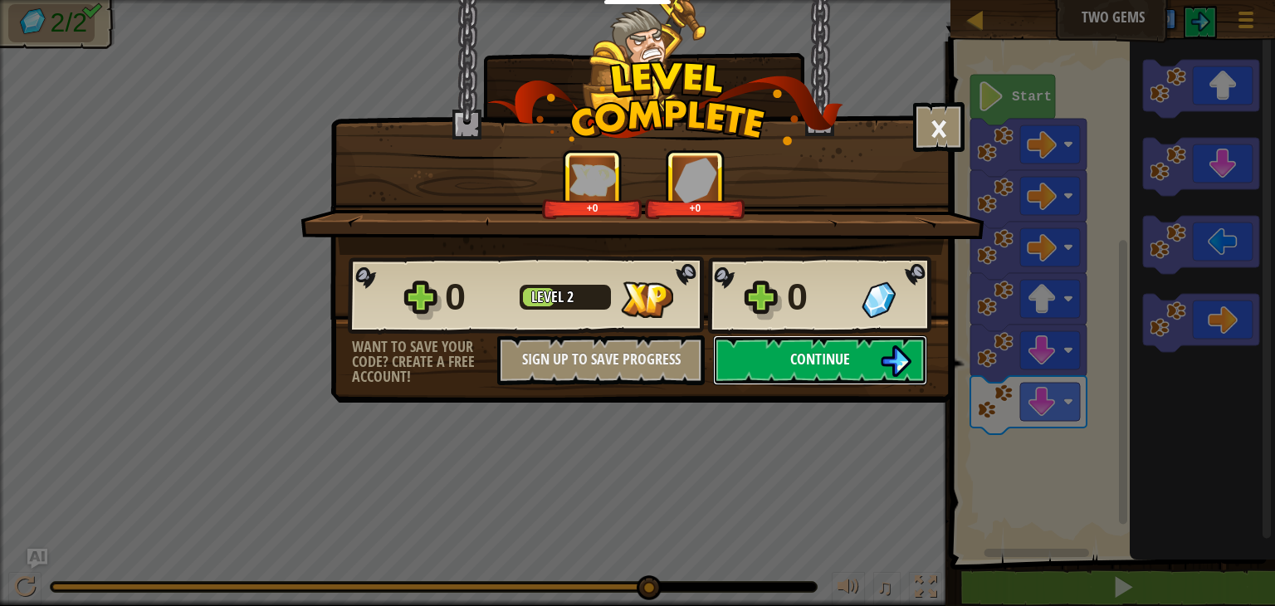
click at [803, 356] on span "Continue" at bounding box center [820, 359] width 60 height 21
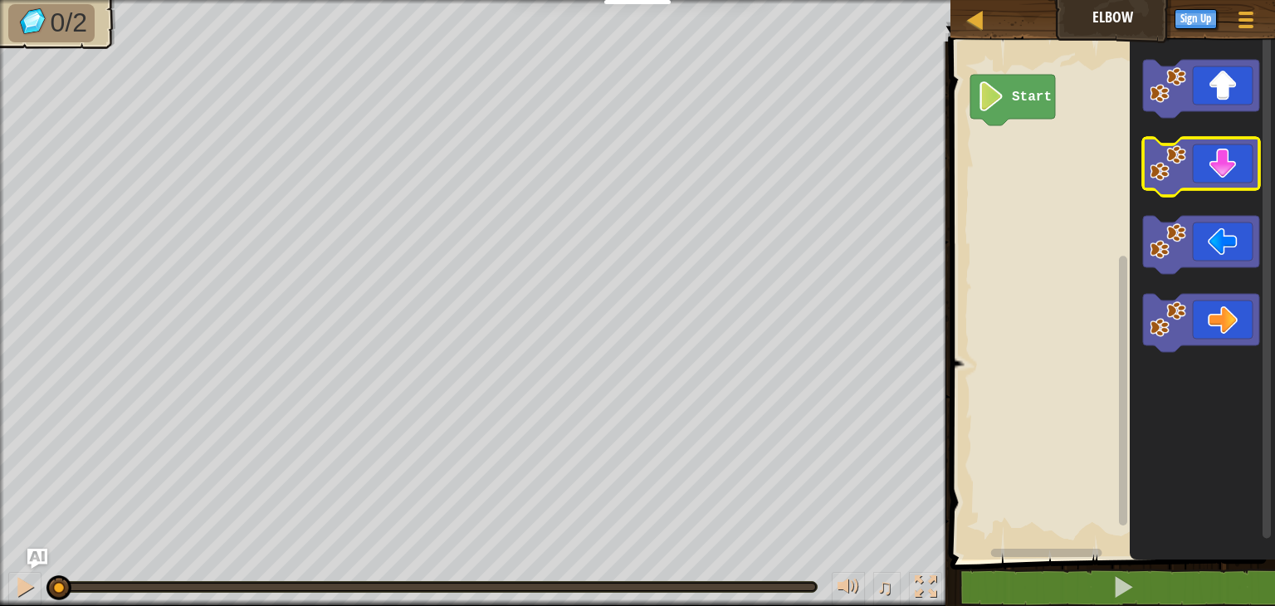
click at [1218, 176] on icon "Blockly Workspace" at bounding box center [1201, 167] width 116 height 58
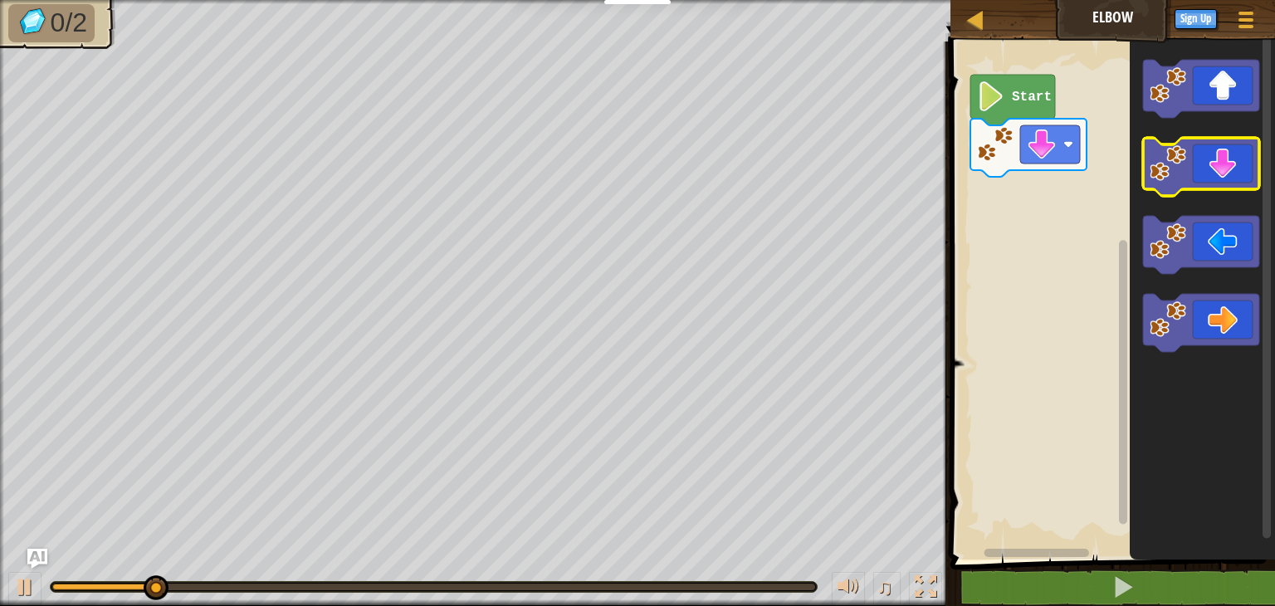
click at [1218, 176] on icon "Blockly Workspace" at bounding box center [1201, 167] width 116 height 58
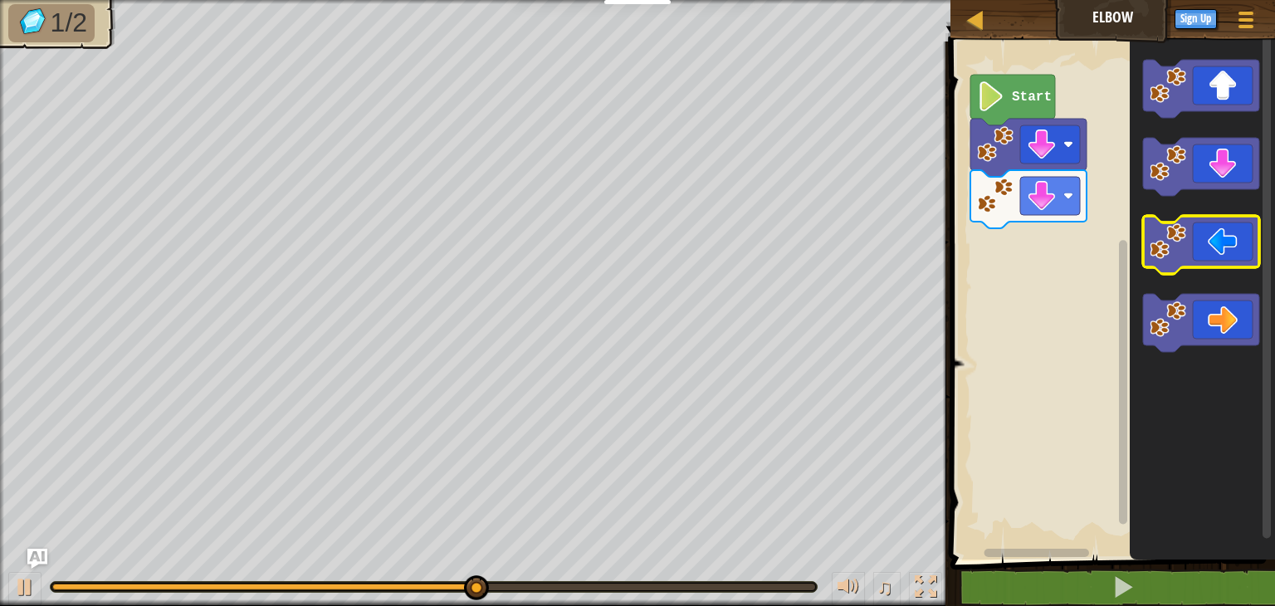
click at [1191, 244] on icon "Blockly Workspace" at bounding box center [1201, 245] width 116 height 58
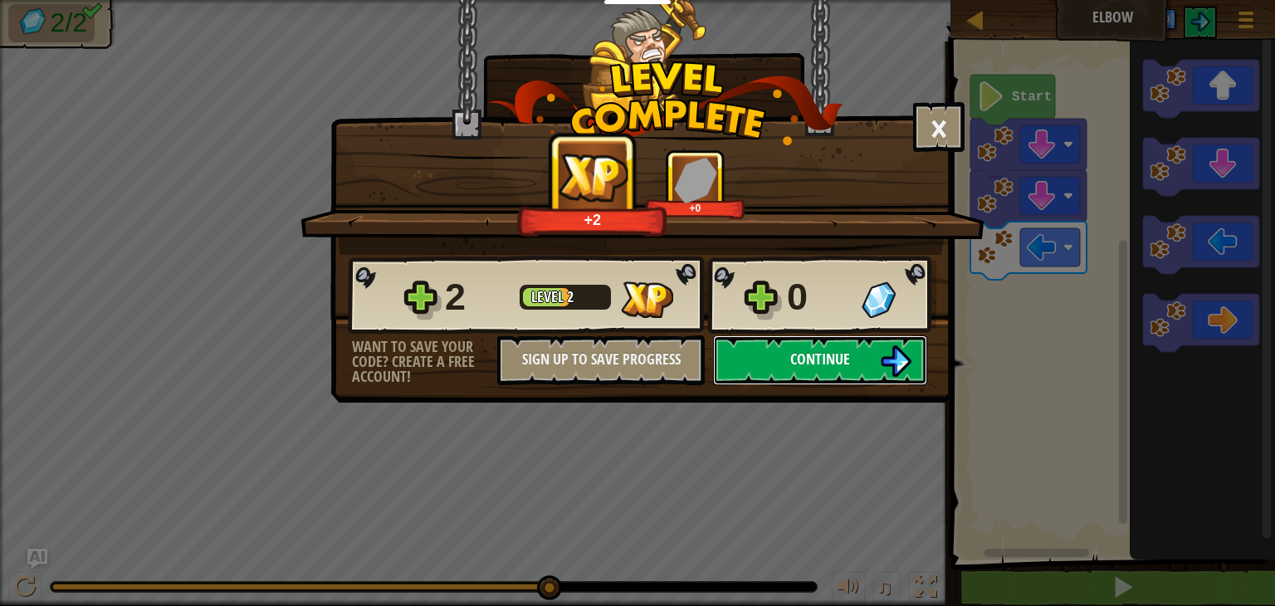
click at [763, 373] on button "Continue" at bounding box center [820, 360] width 214 height 50
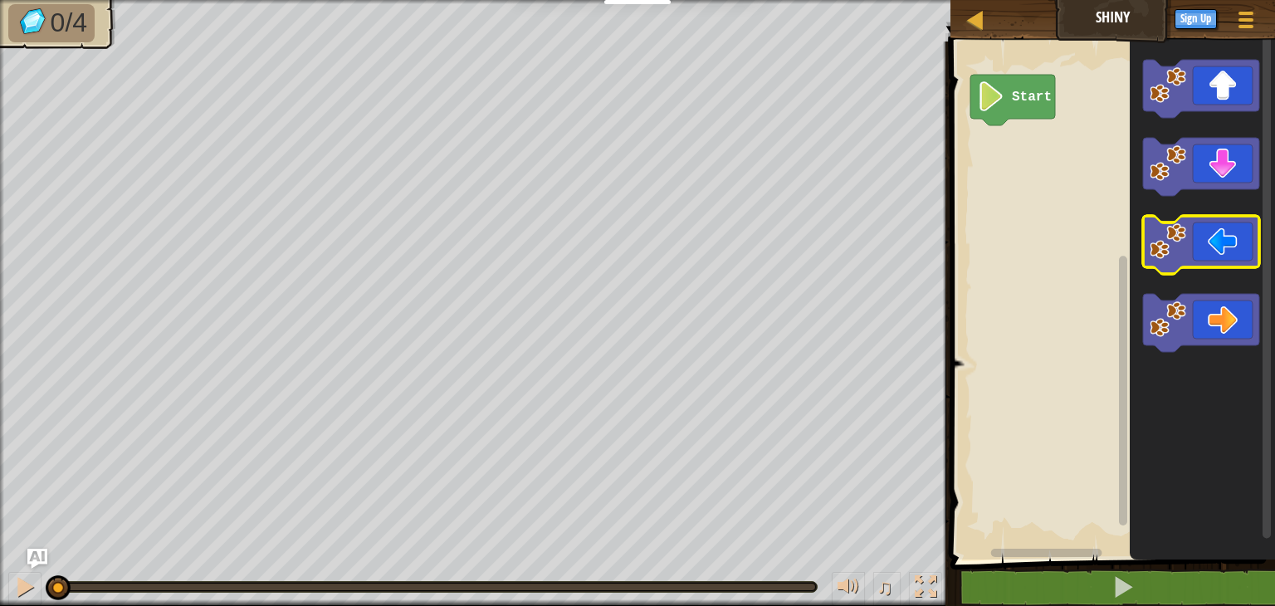
click at [1180, 242] on image "Blockly Workspace" at bounding box center [1167, 241] width 37 height 37
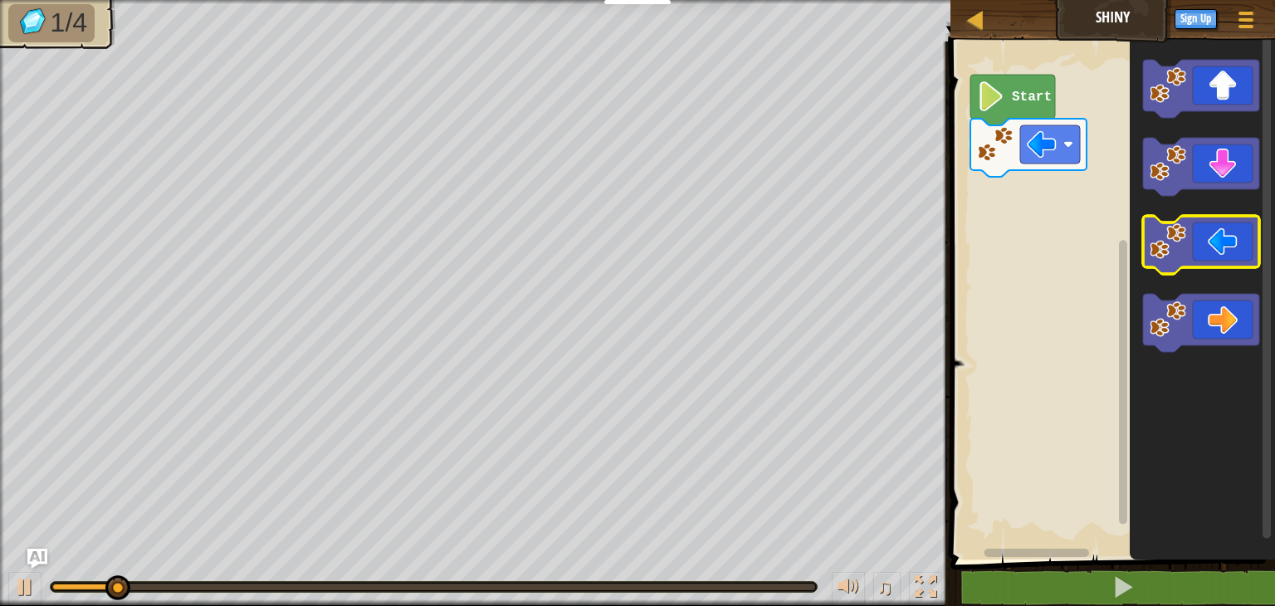
click at [1180, 242] on image "Blockly Workspace" at bounding box center [1167, 241] width 37 height 37
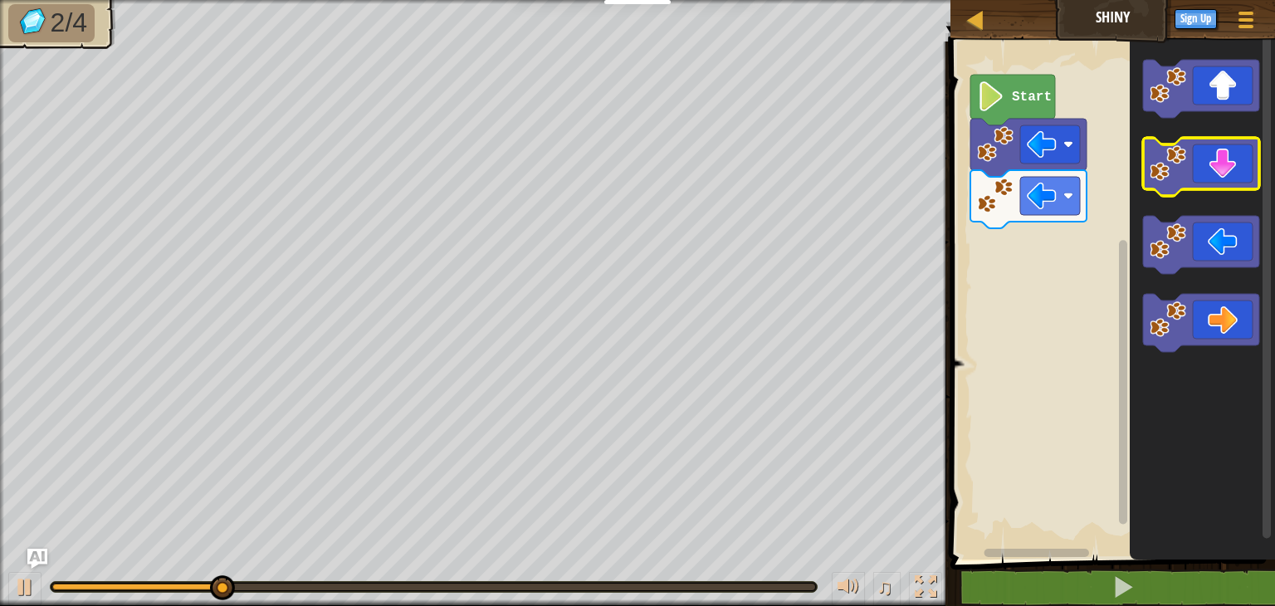
click at [1197, 163] on icon "Blockly Workspace" at bounding box center [1201, 167] width 116 height 58
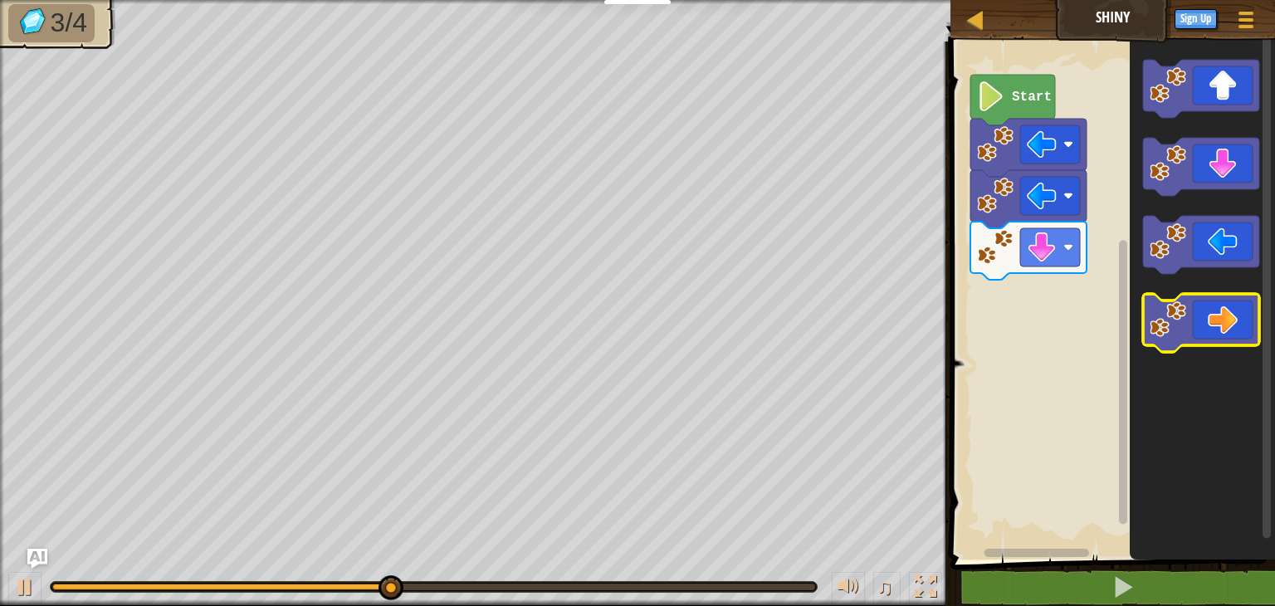
click at [1202, 299] on icon "Blockly Workspace" at bounding box center [1201, 323] width 116 height 58
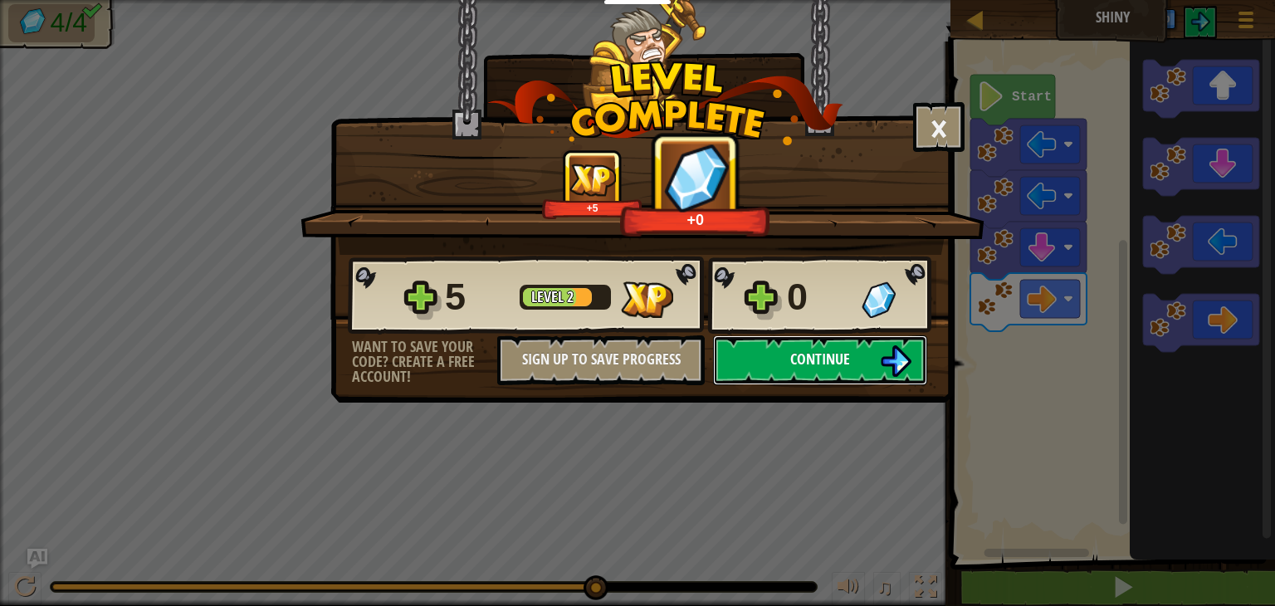
click at [780, 359] on button "Continue" at bounding box center [820, 360] width 214 height 50
